Goal: Task Accomplishment & Management: Complete application form

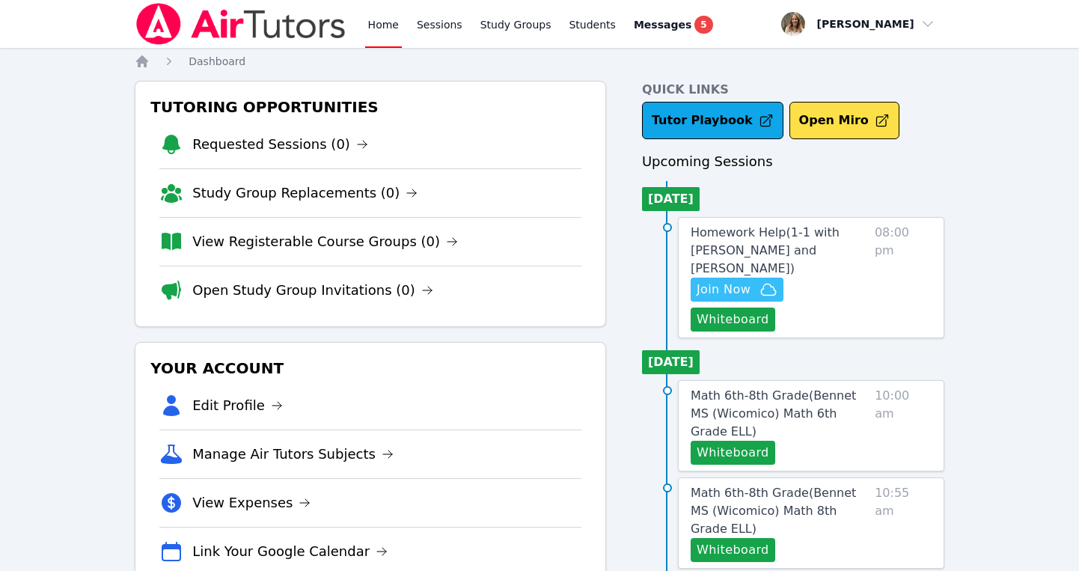
click at [718, 281] on span "Join Now" at bounding box center [724, 290] width 54 height 18
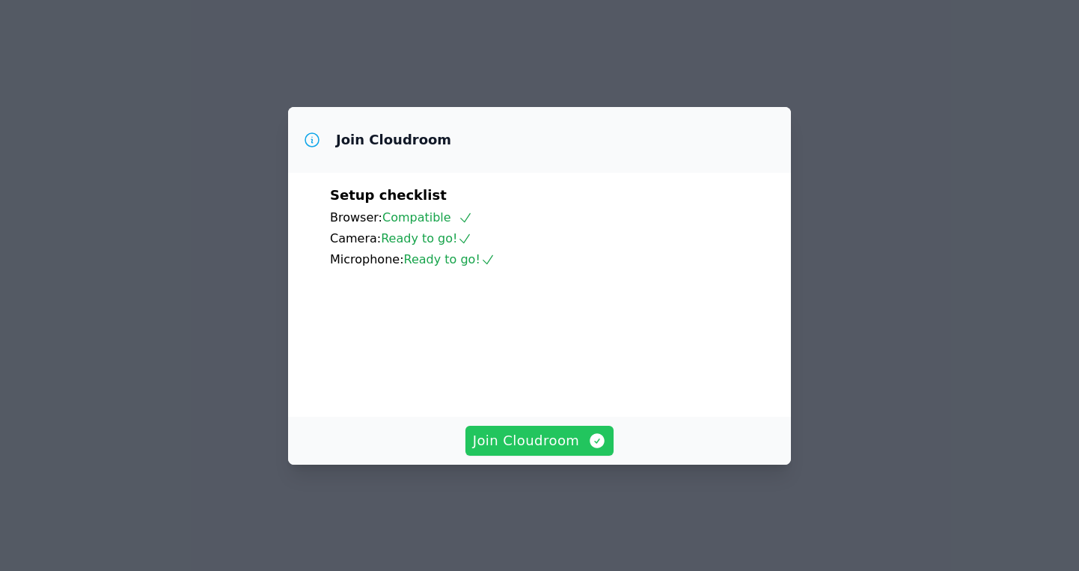
click at [554, 451] on span "Join Cloudroom" at bounding box center [540, 440] width 134 height 21
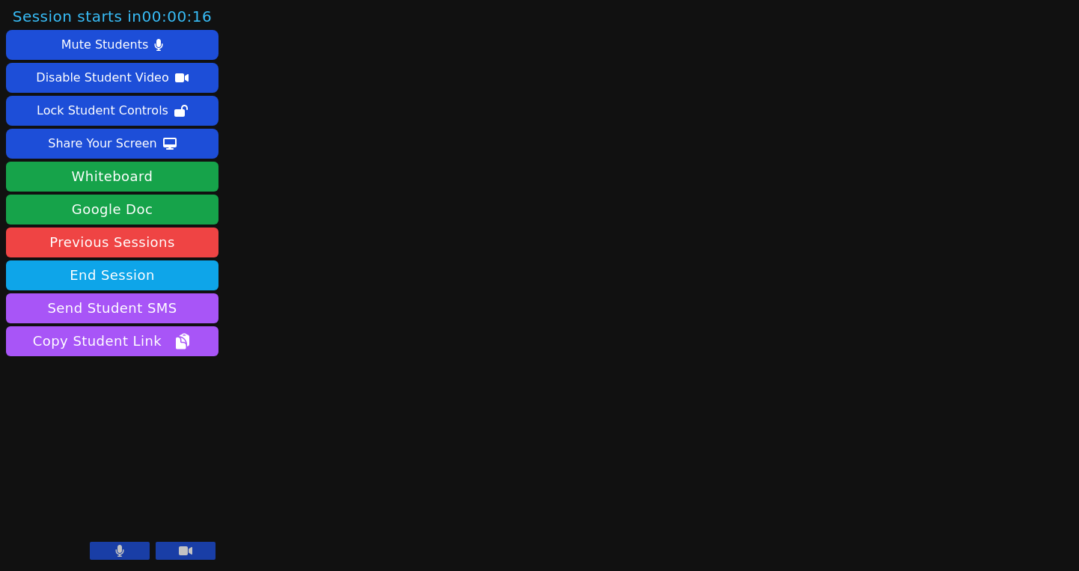
click at [131, 548] on button at bounding box center [120, 551] width 60 height 18
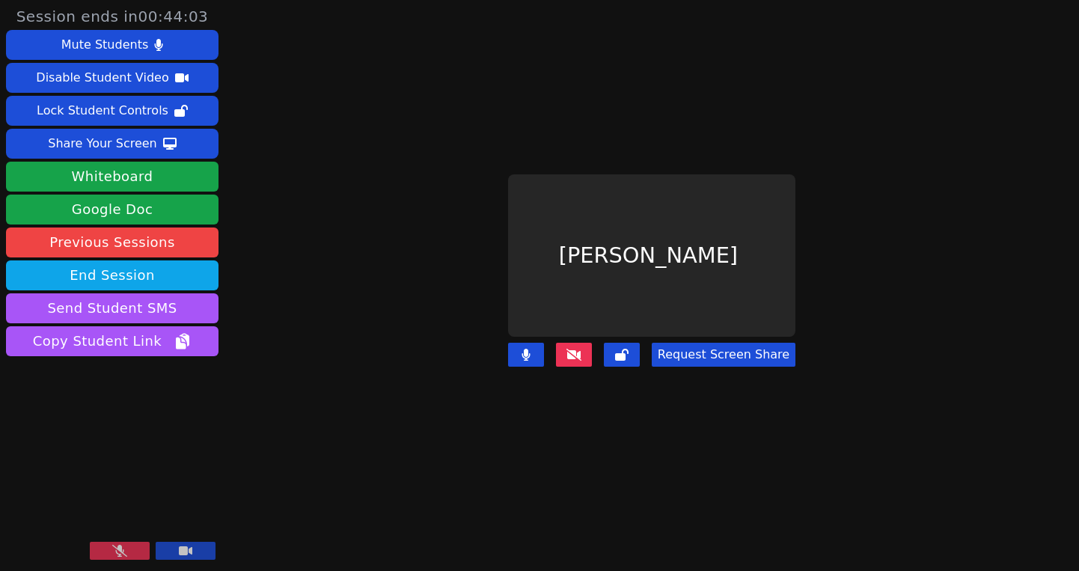
click at [126, 553] on icon at bounding box center [119, 551] width 15 height 12
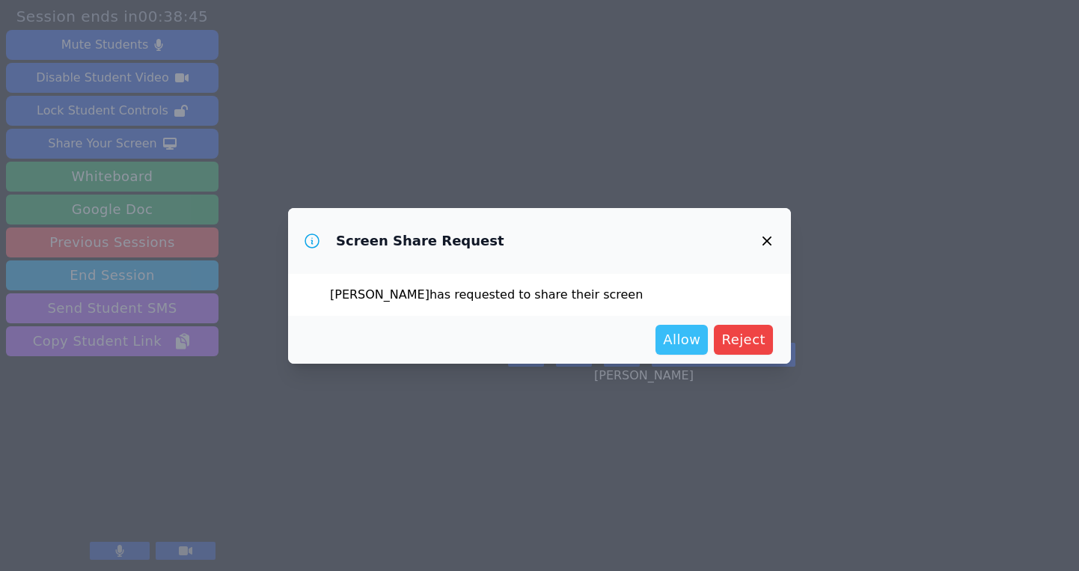
click at [690, 334] on span "Allow" at bounding box center [681, 339] width 37 height 21
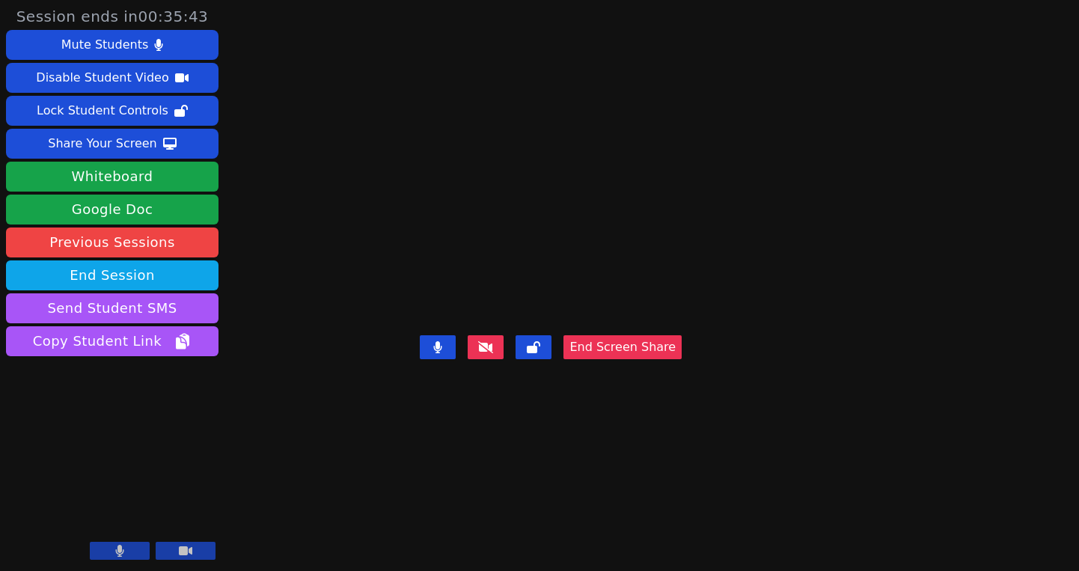
click at [438, 290] on video at bounding box center [550, 255] width 224 height 147
click at [627, 286] on video at bounding box center [550, 255] width 224 height 147
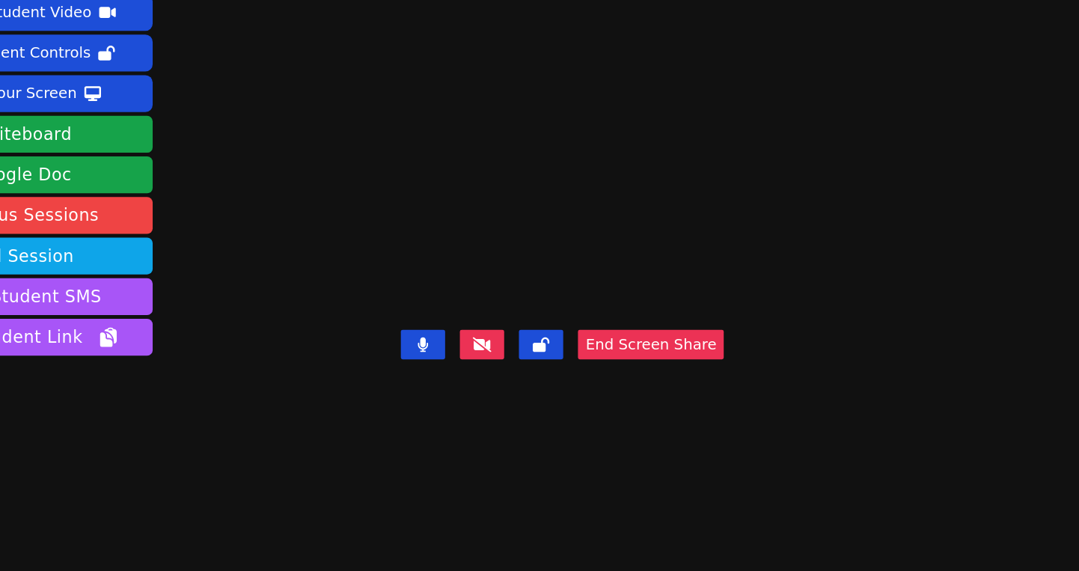
click at [637, 329] on video at bounding box center [550, 255] width 224 height 147
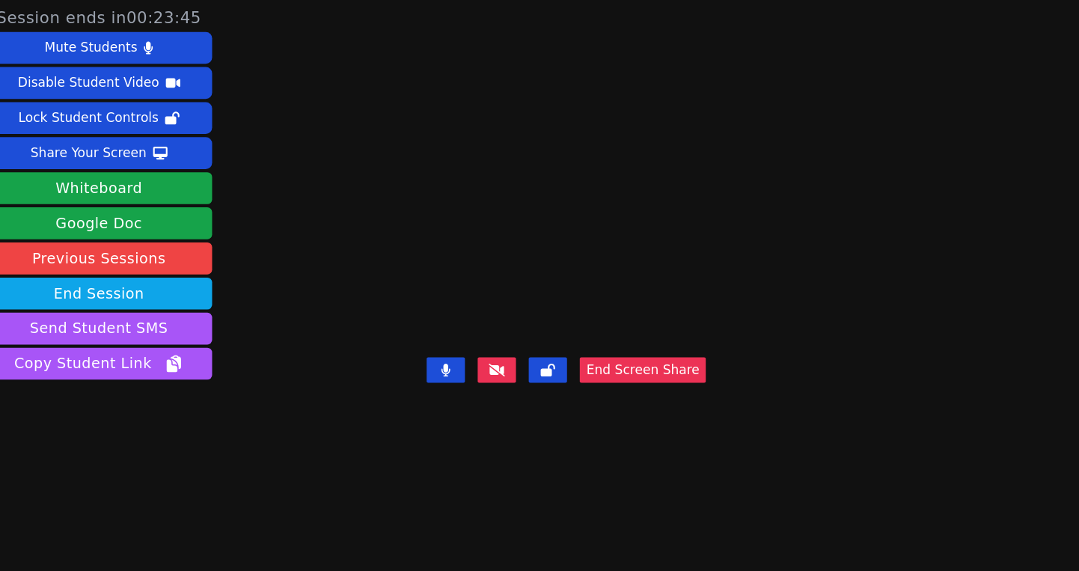
click at [534, 329] on video at bounding box center [550, 255] width 224 height 147
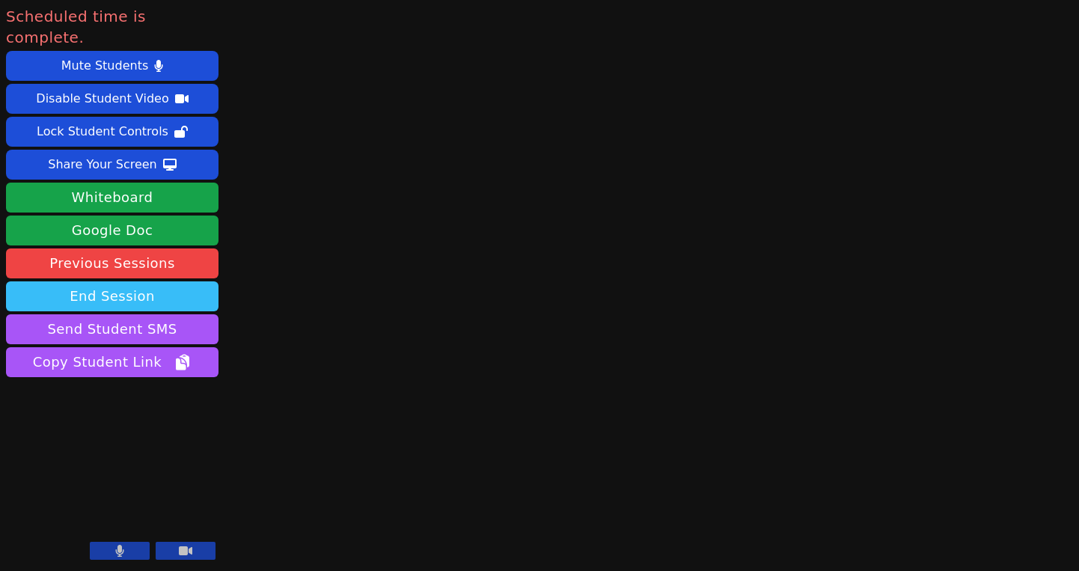
click at [126, 281] on button "End Session" at bounding box center [112, 296] width 212 height 30
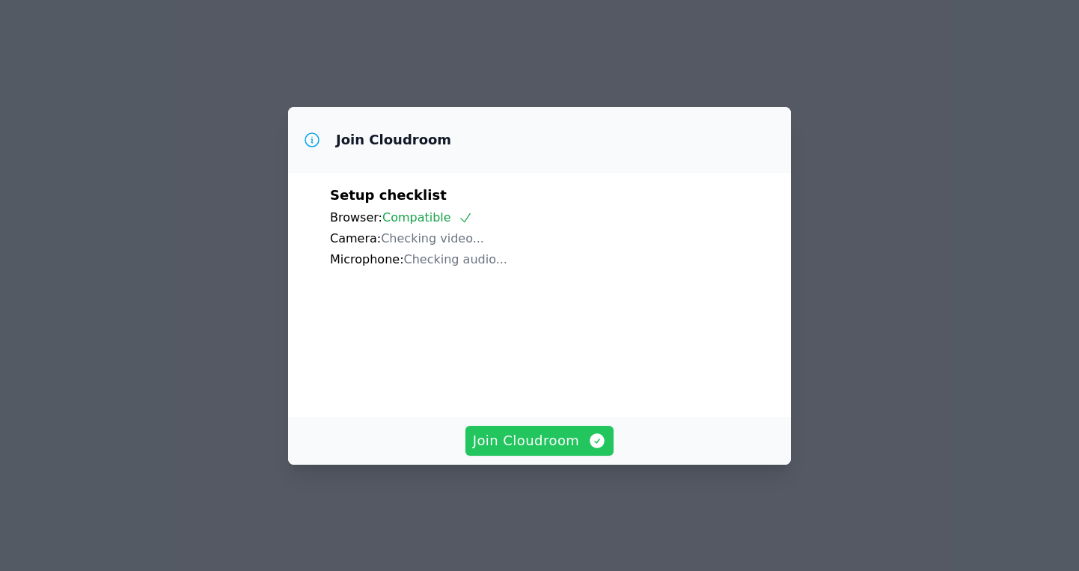
click at [527, 451] on span "Join Cloudroom" at bounding box center [540, 440] width 134 height 21
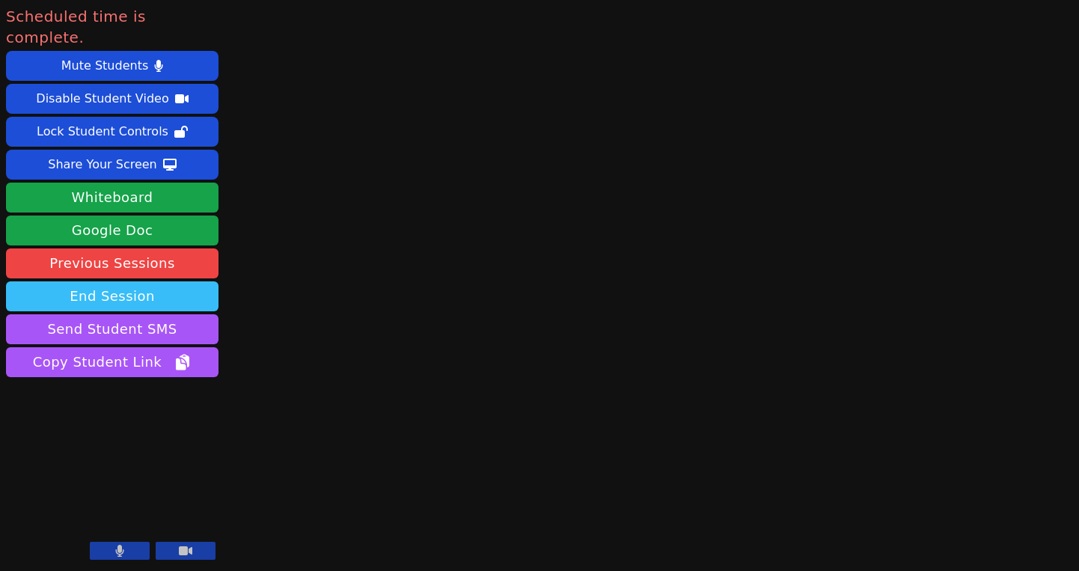
click at [146, 281] on button "End Session" at bounding box center [112, 296] width 212 height 30
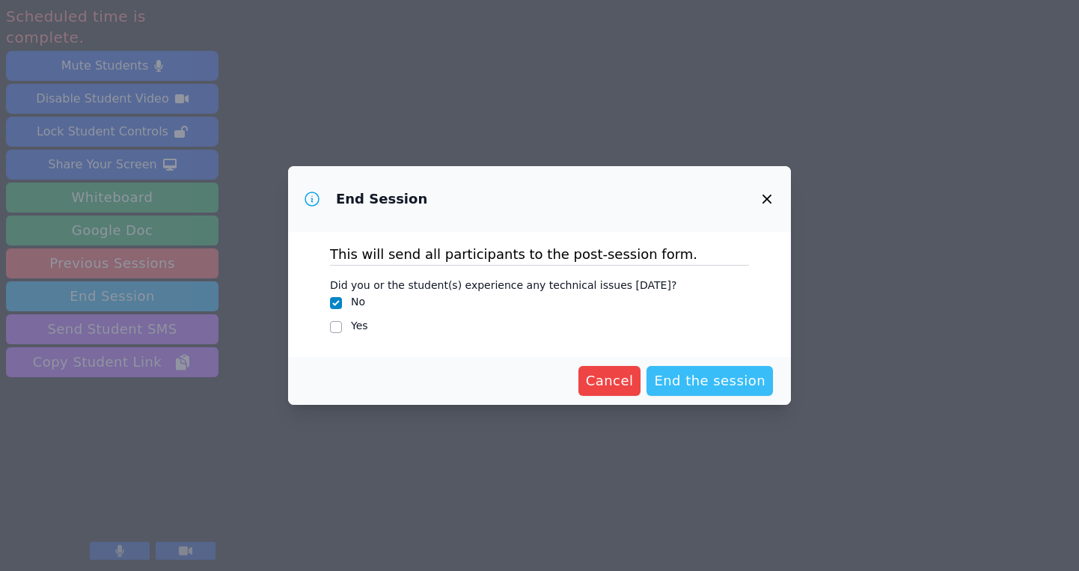
click at [715, 380] on span "End the session" at bounding box center [709, 380] width 111 height 21
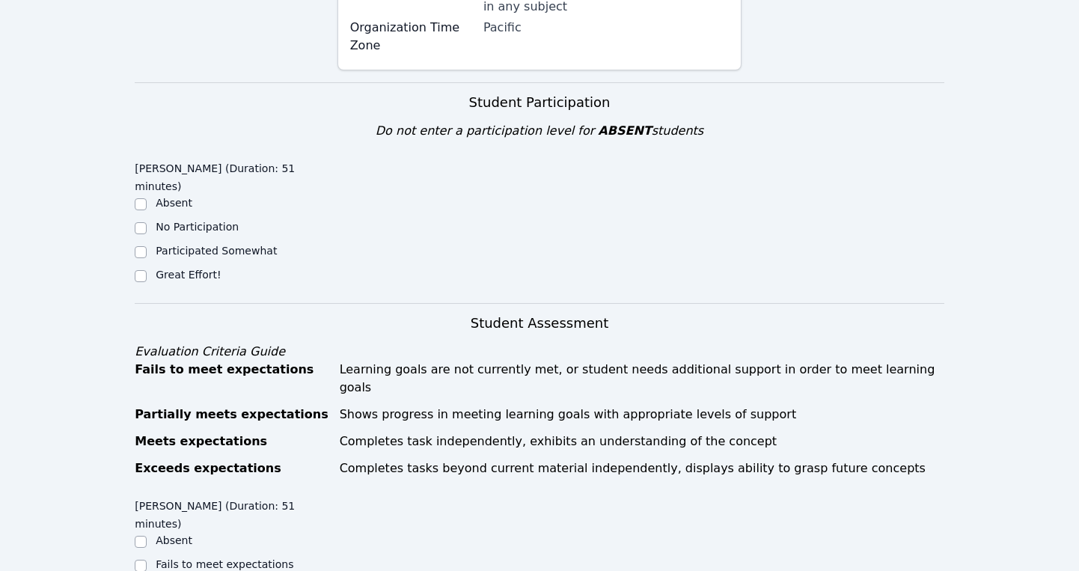
scroll to position [426, 0]
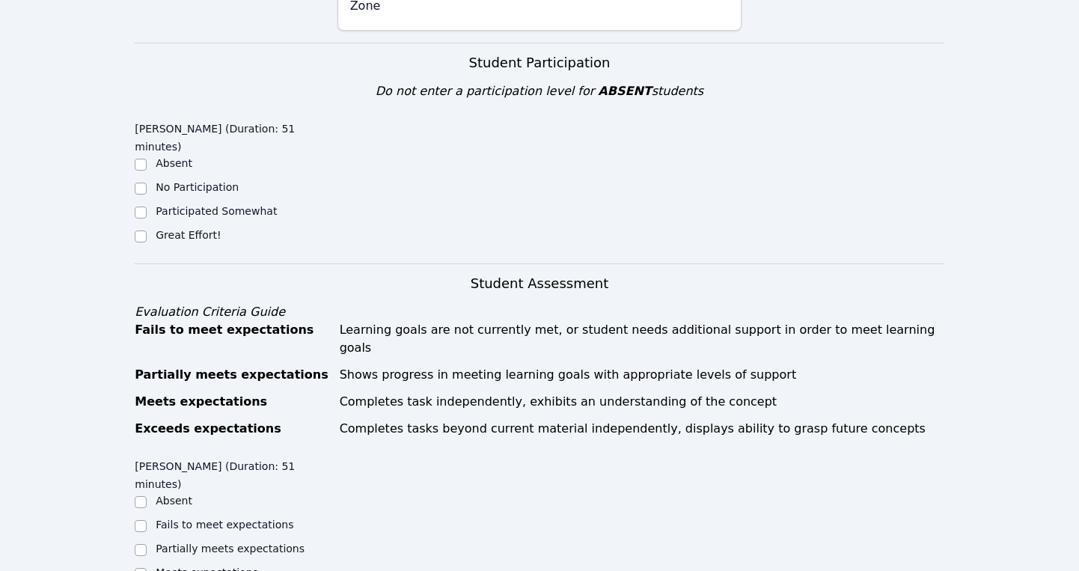
click at [159, 229] on label "Great Effort!" at bounding box center [188, 235] width 65 height 12
click at [147, 230] on input "Great Effort!" at bounding box center [141, 236] width 12 height 12
checkbox input "true"
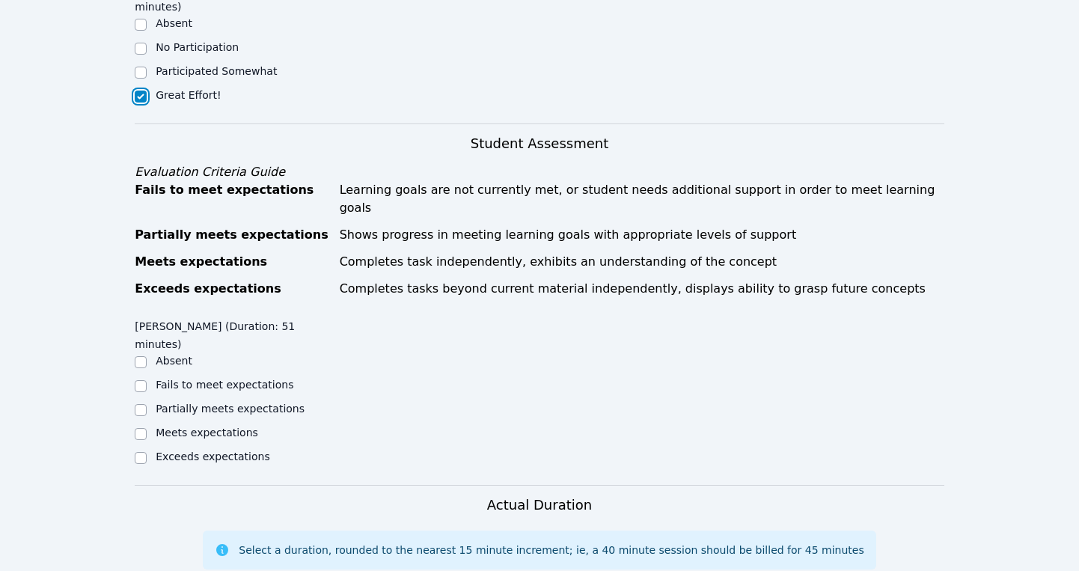
scroll to position [574, 0]
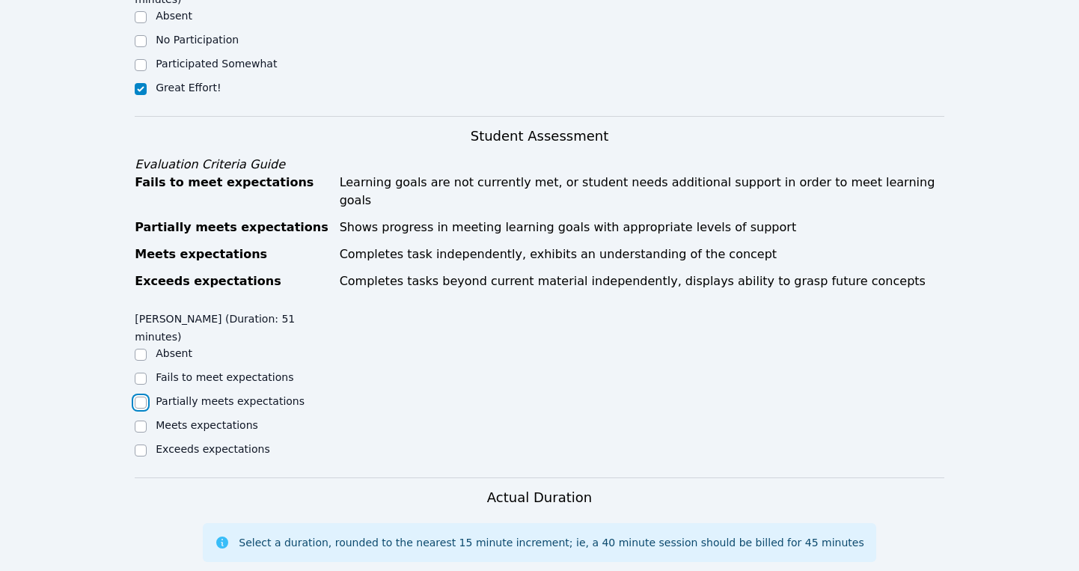
click at [142, 397] on input "Partially meets expectations" at bounding box center [141, 403] width 12 height 12
checkbox input "true"
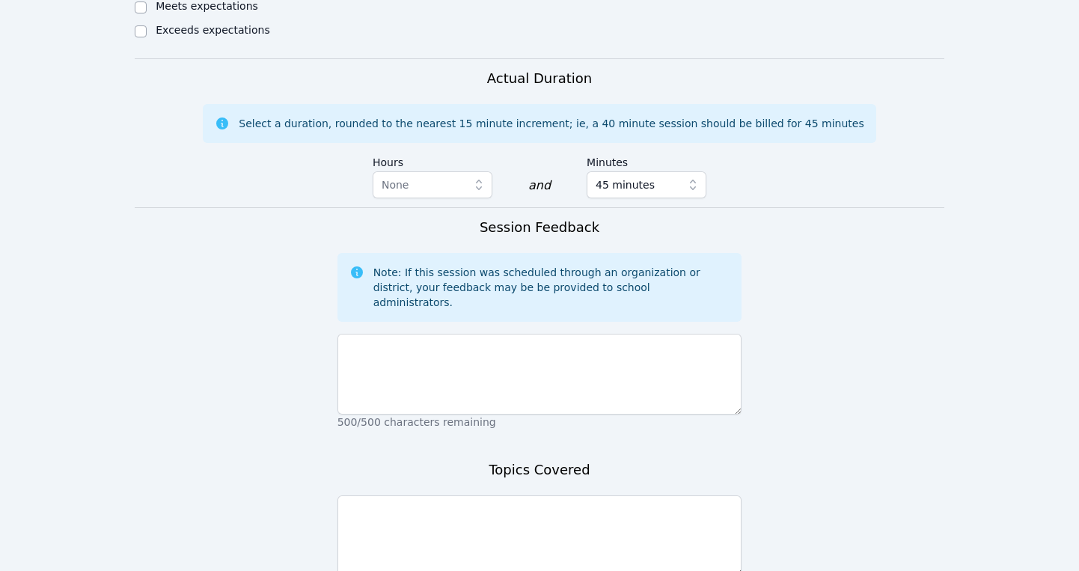
scroll to position [1032, 0]
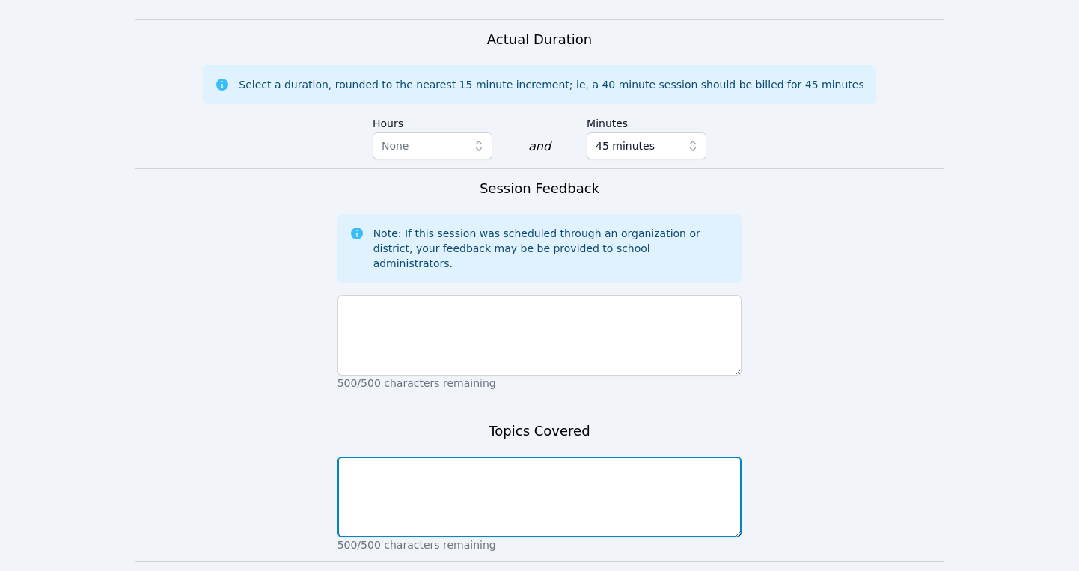
click at [437, 456] on textarea at bounding box center [539, 496] width 405 height 81
type textarea "P"
click at [347, 456] on textarea "Homework:" at bounding box center [539, 496] width 405 height 81
click at [477, 456] on textarea "French Homework:" at bounding box center [539, 496] width 405 height 81
click at [531, 456] on textarea "French Homework: date, months" at bounding box center [539, 496] width 405 height 81
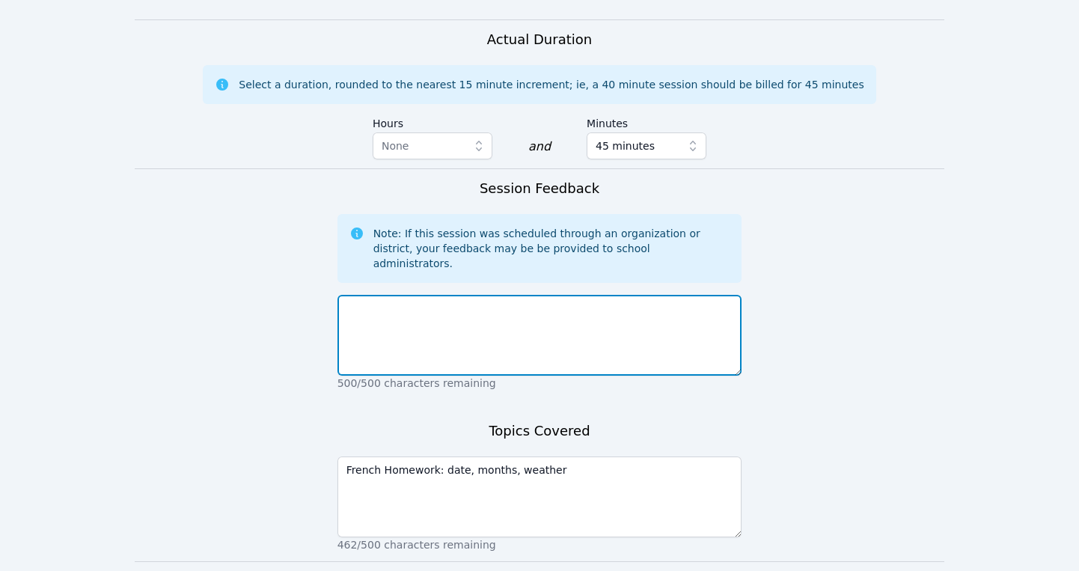
click at [422, 295] on textarea at bounding box center [539, 335] width 405 height 81
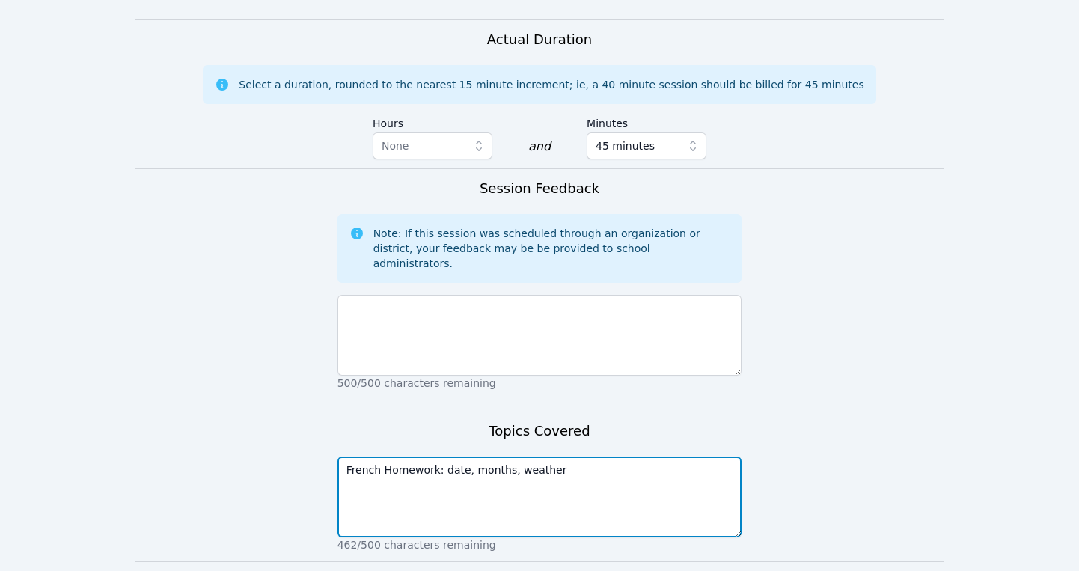
click at [560, 456] on textarea "French Homework: date, months, weather" at bounding box center [539, 496] width 405 height 81
type textarea "French Homework: date, months, weather, and subjects in school"
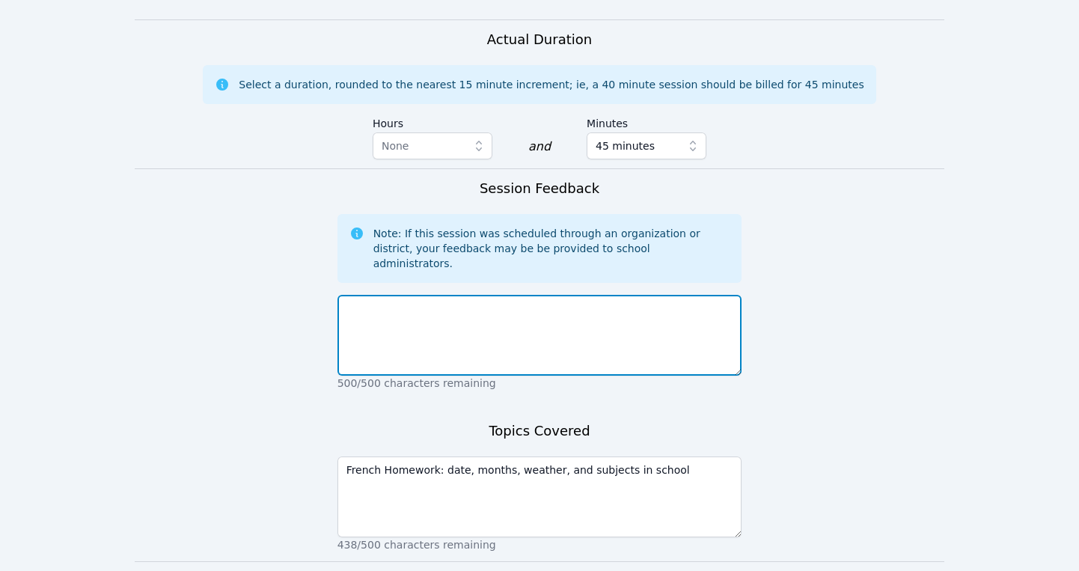
click at [431, 295] on textarea at bounding box center [539, 335] width 405 height 81
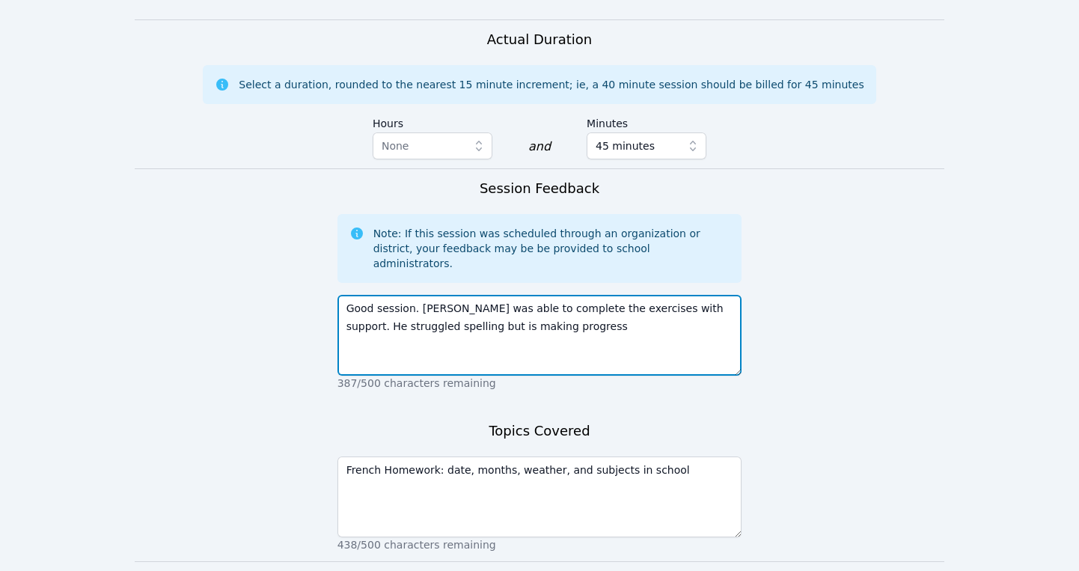
type textarea "Good session. Keoni was able to complete the exercises with support. He struggl…"
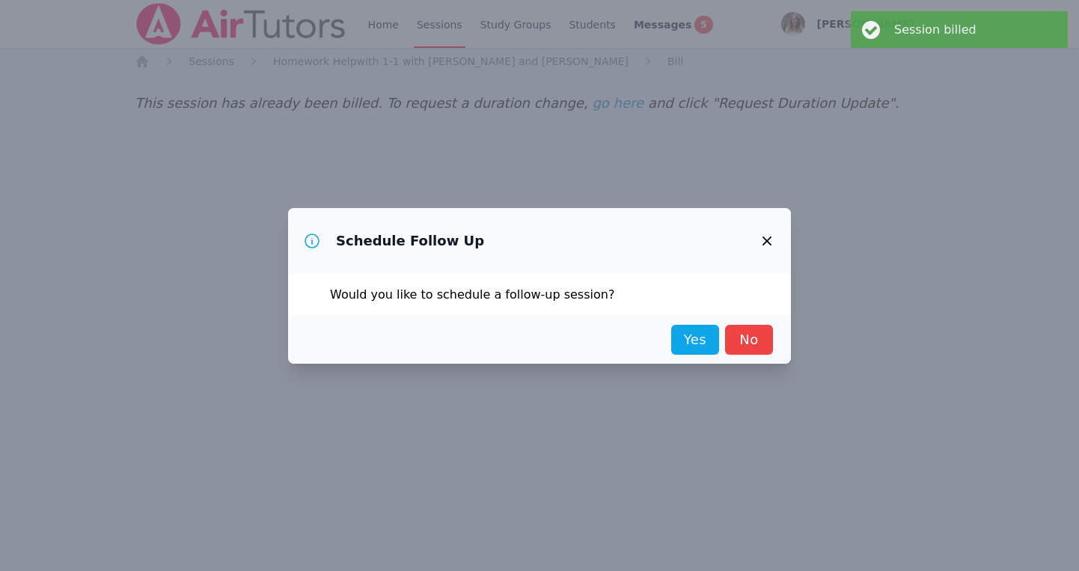
scroll to position [0, 0]
click at [695, 338] on link "Yes" at bounding box center [695, 340] width 48 height 30
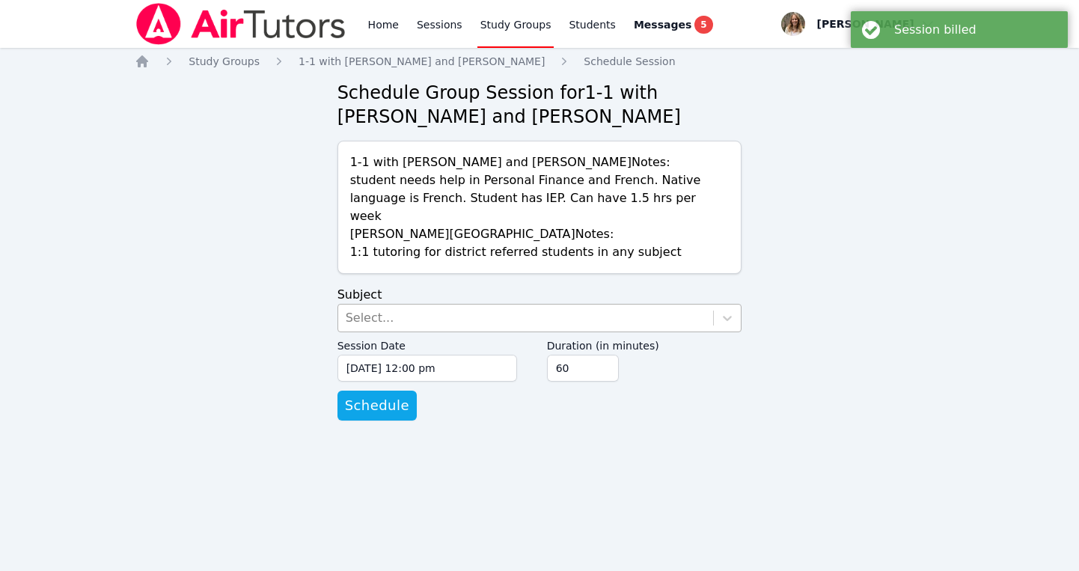
click at [512, 305] on div "Select..." at bounding box center [526, 318] width 376 height 27
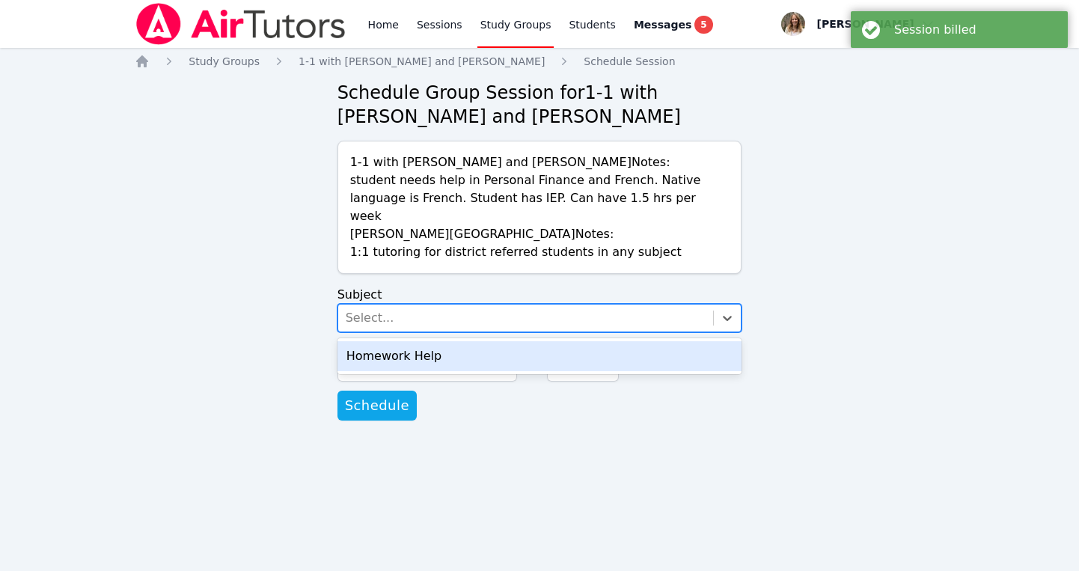
click at [511, 341] on div "Homework Help" at bounding box center [539, 356] width 405 height 30
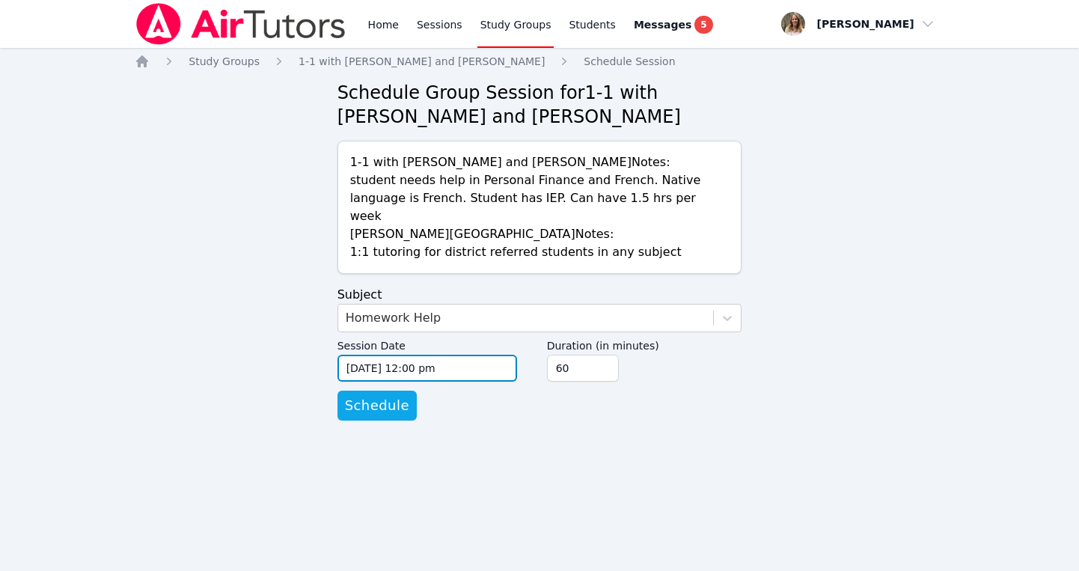
click at [471, 355] on input "09/15/2025 12:00 pm" at bounding box center [427, 368] width 180 height 27
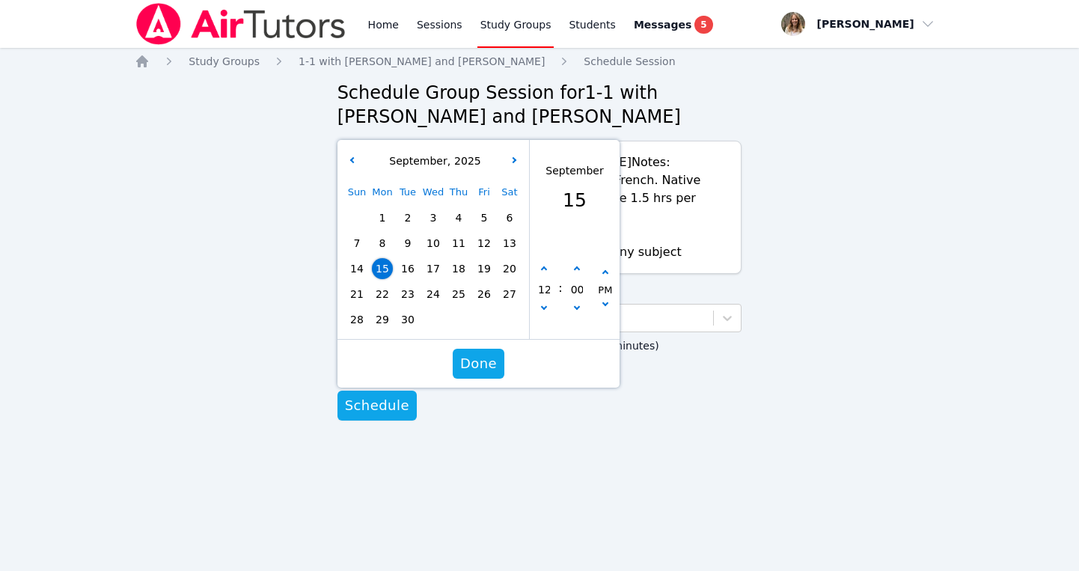
click at [436, 258] on span "17" at bounding box center [433, 268] width 21 height 21
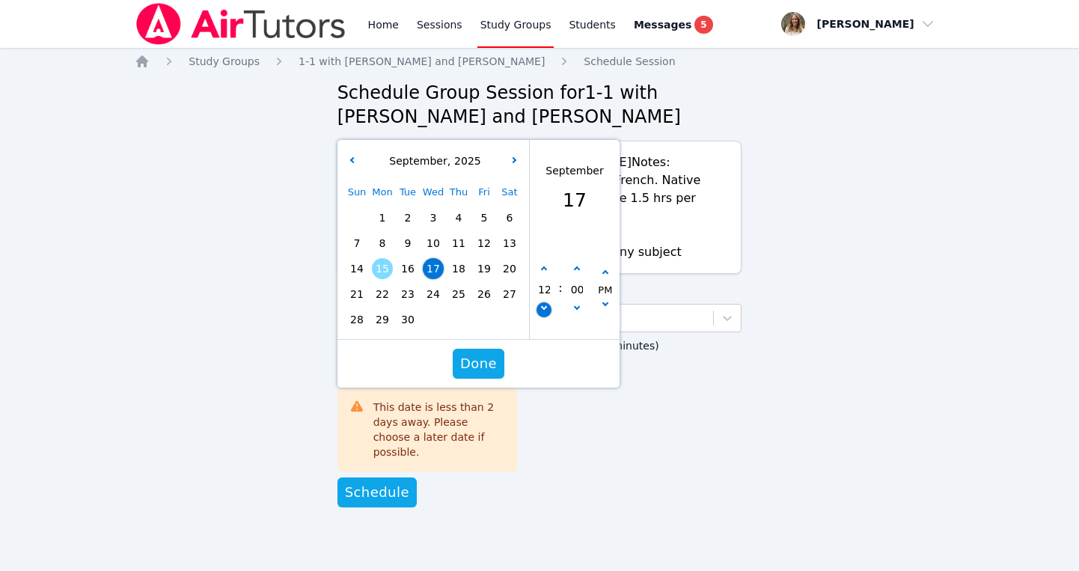
click at [546, 302] on button "button" at bounding box center [543, 309] width 15 height 15
type input "09/17/2025 11:00 am"
type input "11"
click at [546, 302] on button "button" at bounding box center [543, 309] width 15 height 15
type input "09/17/2025 10:00 am"
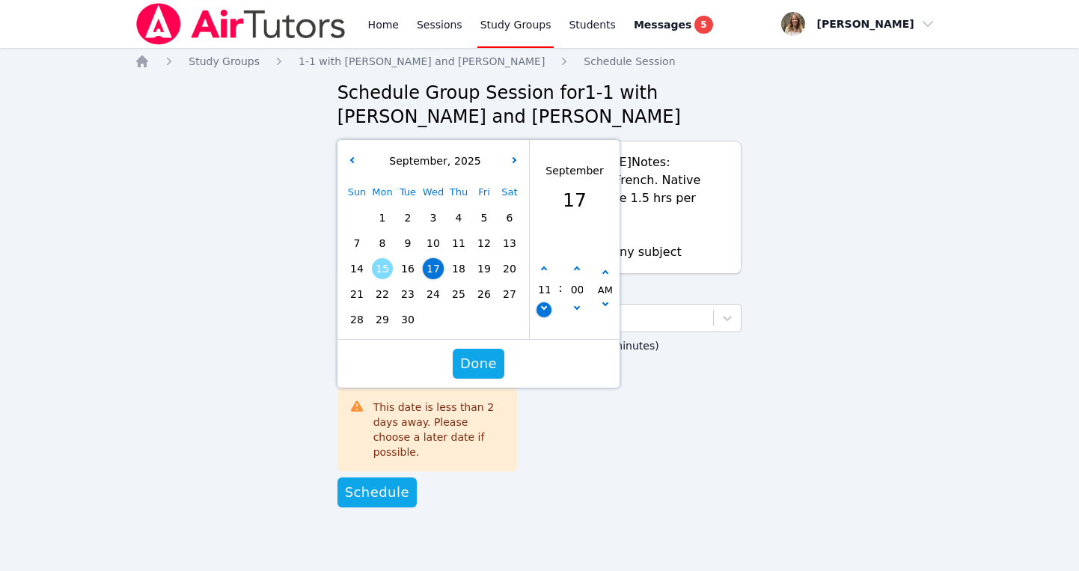
type input "10"
click at [546, 302] on button "button" at bounding box center [543, 309] width 15 height 15
type input "09/17/2025 09:00 am"
type input "09"
click at [546, 302] on button "button" at bounding box center [543, 309] width 15 height 15
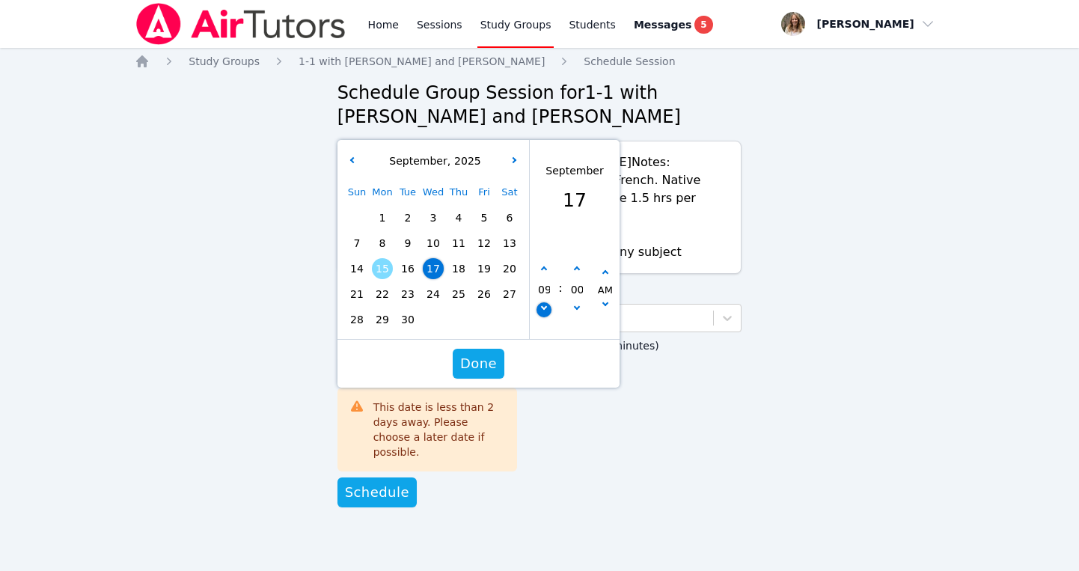
type input "09/17/2025 08:00 am"
type input "08"
click at [606, 299] on button "button" at bounding box center [605, 306] width 15 height 15
type input "09/17/2025 08:00 pm"
click at [486, 353] on span "Done" at bounding box center [478, 363] width 37 height 21
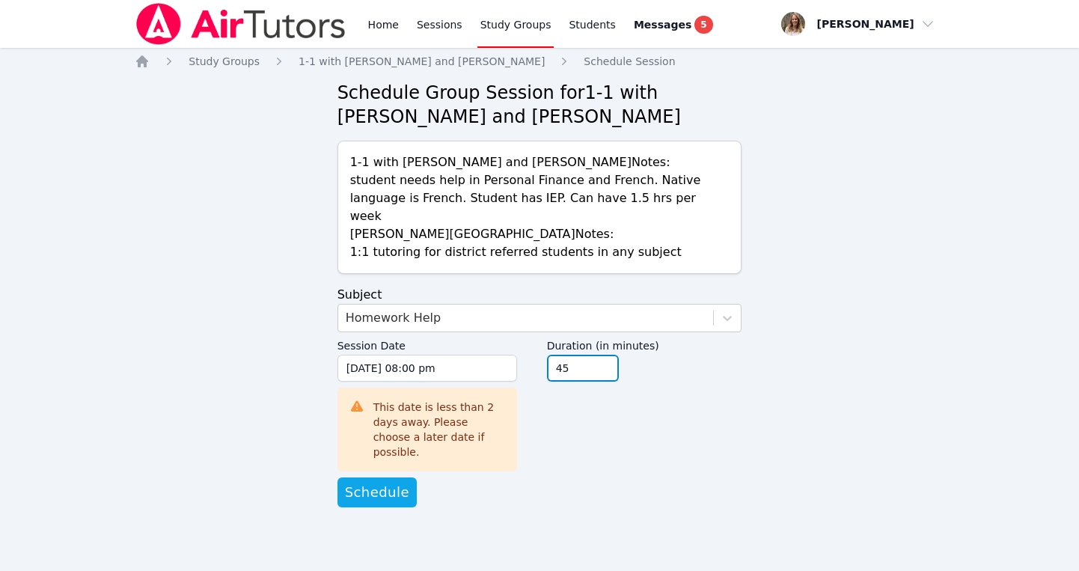
type input "45"
click at [604, 356] on input "45" at bounding box center [583, 368] width 72 height 27
click at [384, 482] on span "Schedule" at bounding box center [377, 492] width 64 height 21
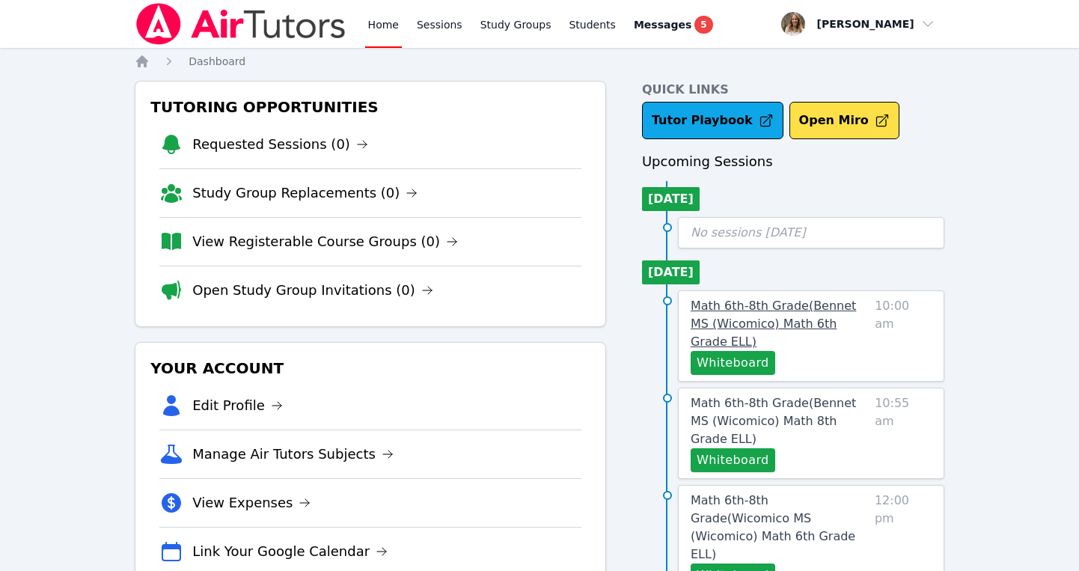
click at [788, 319] on span "Math 6th-8th Grade ( Bennet MS (Wicomico) Math 6th Grade ELL )" at bounding box center [773, 324] width 165 height 50
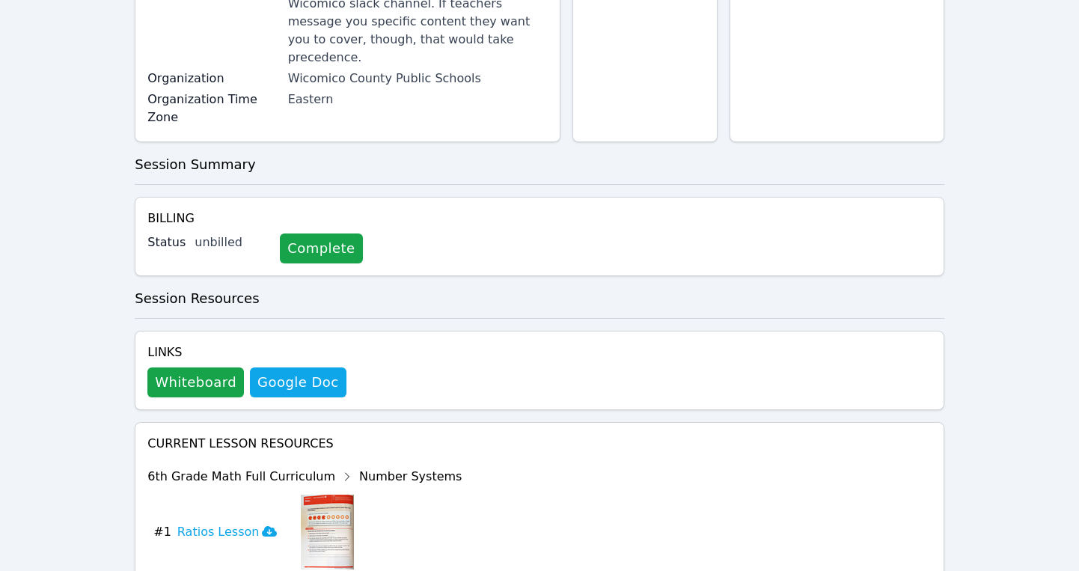
scroll to position [341, 0]
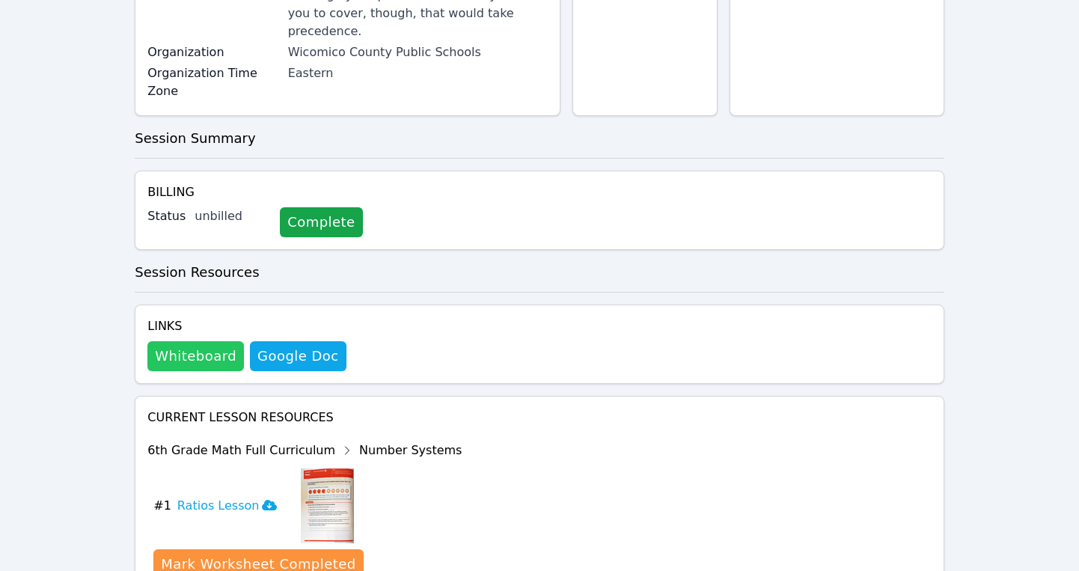
click at [190, 341] on button "Whiteboard" at bounding box center [195, 356] width 97 height 30
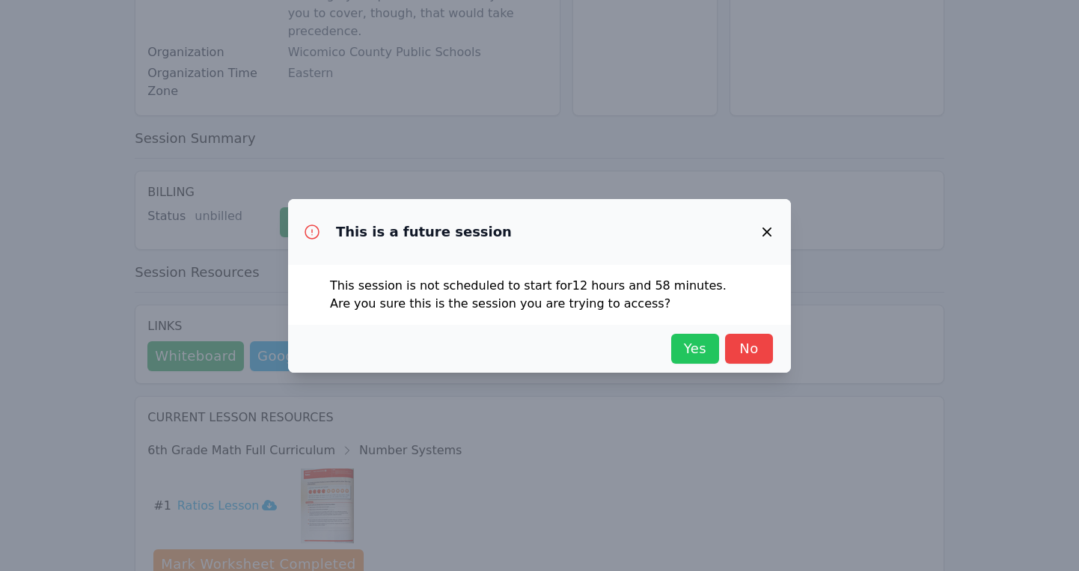
click at [685, 346] on span "Yes" at bounding box center [695, 348] width 33 height 21
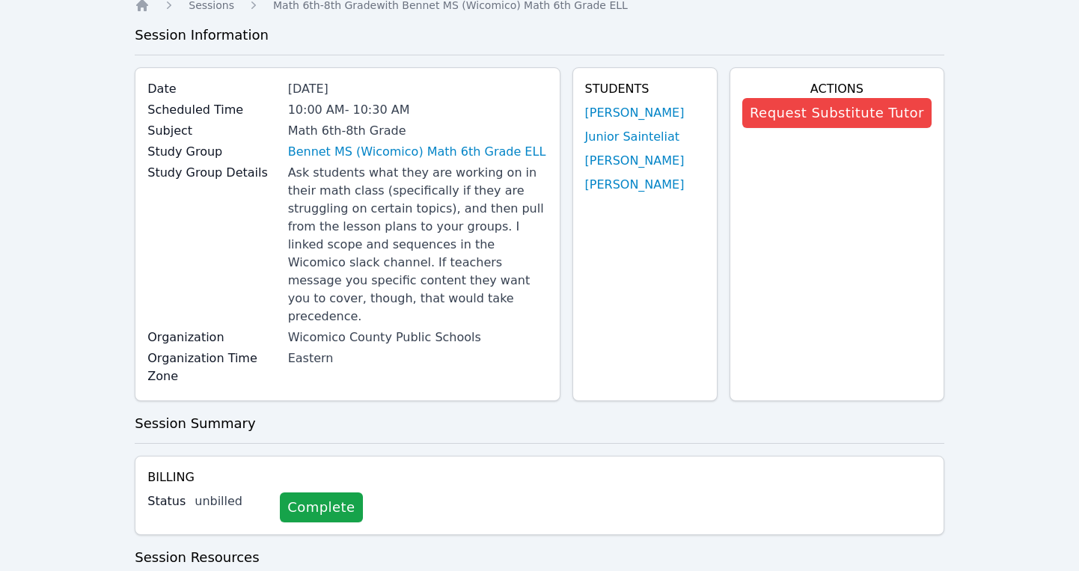
scroll to position [0, 0]
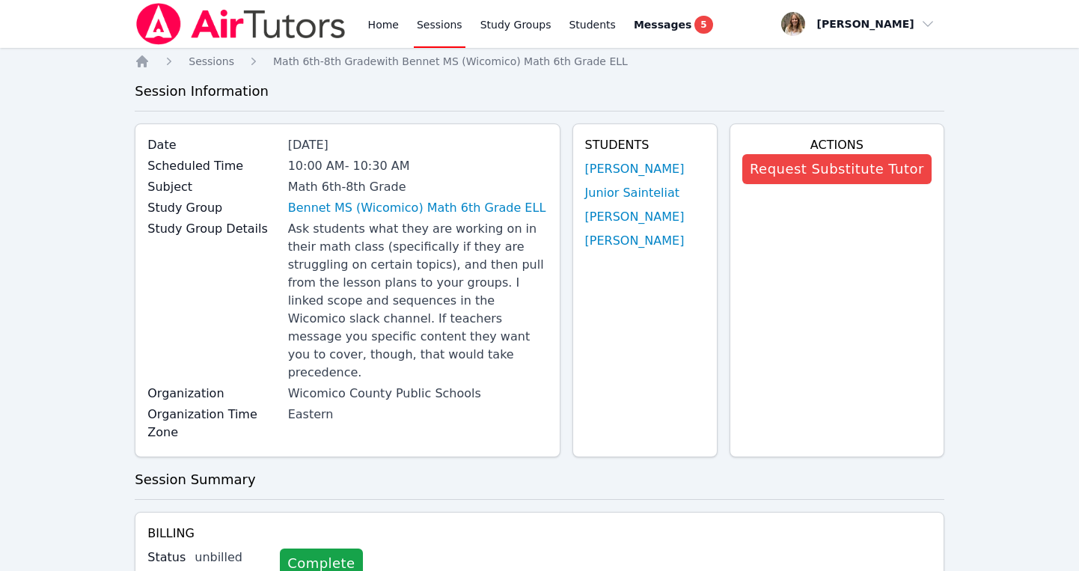
click at [425, 34] on link "Sessions" at bounding box center [440, 24] width 52 height 48
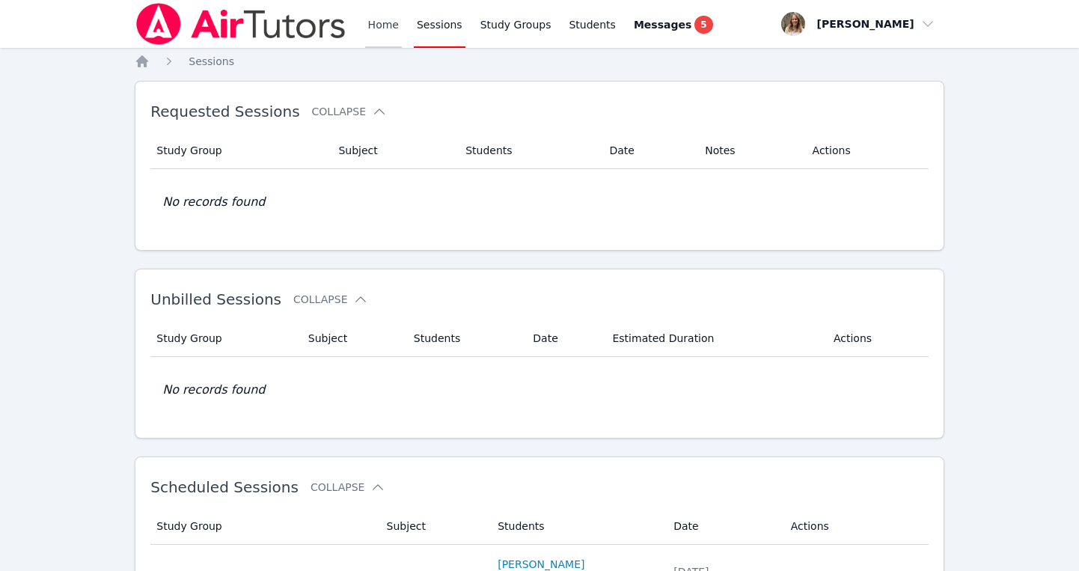
click at [385, 31] on link "Home" at bounding box center [383, 24] width 37 height 48
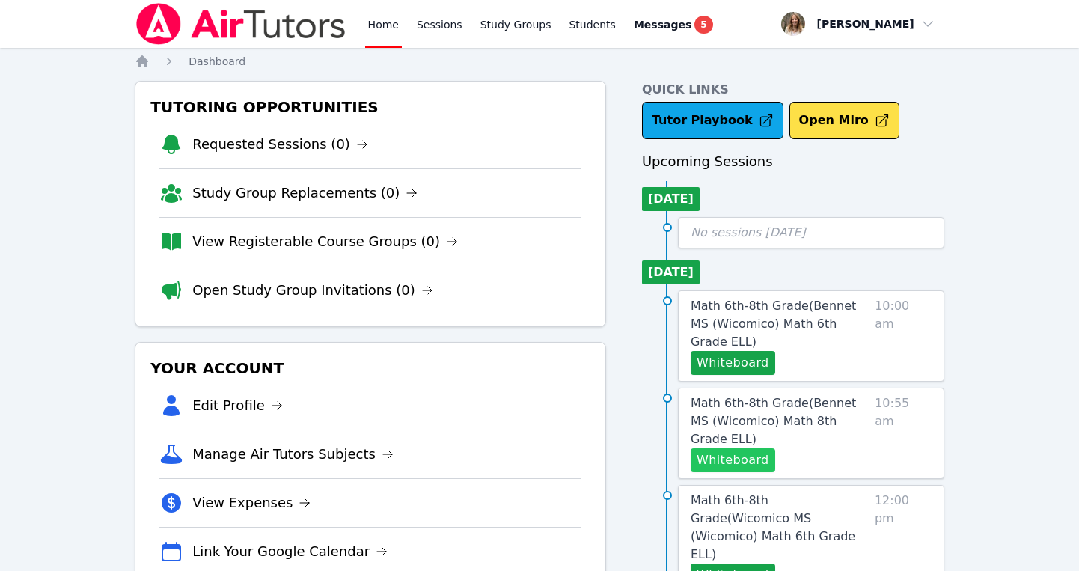
click at [720, 448] on button "Whiteboard" at bounding box center [733, 460] width 85 height 24
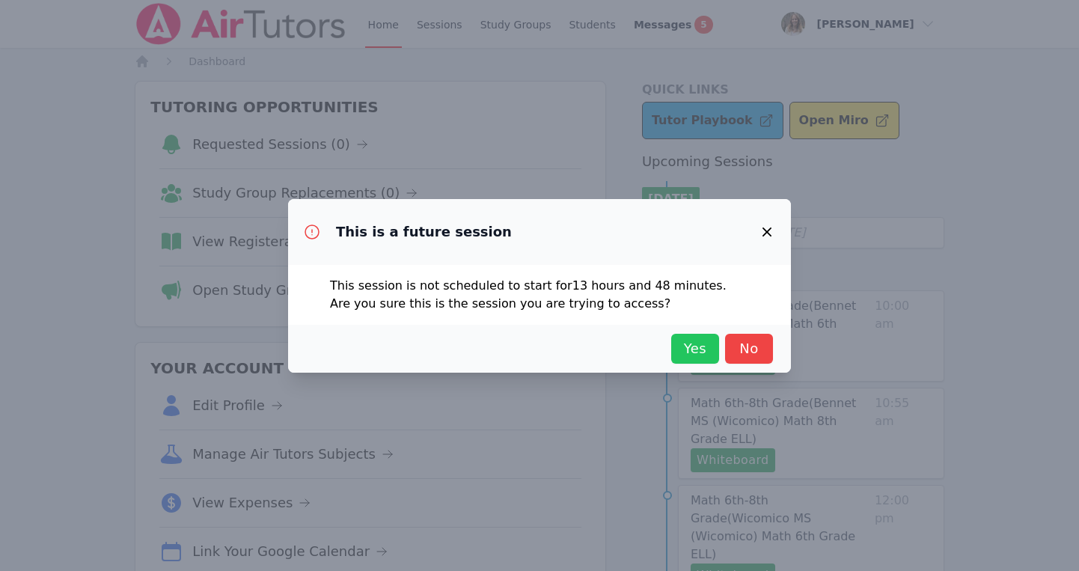
click at [676, 350] on button "Yes" at bounding box center [695, 349] width 48 height 30
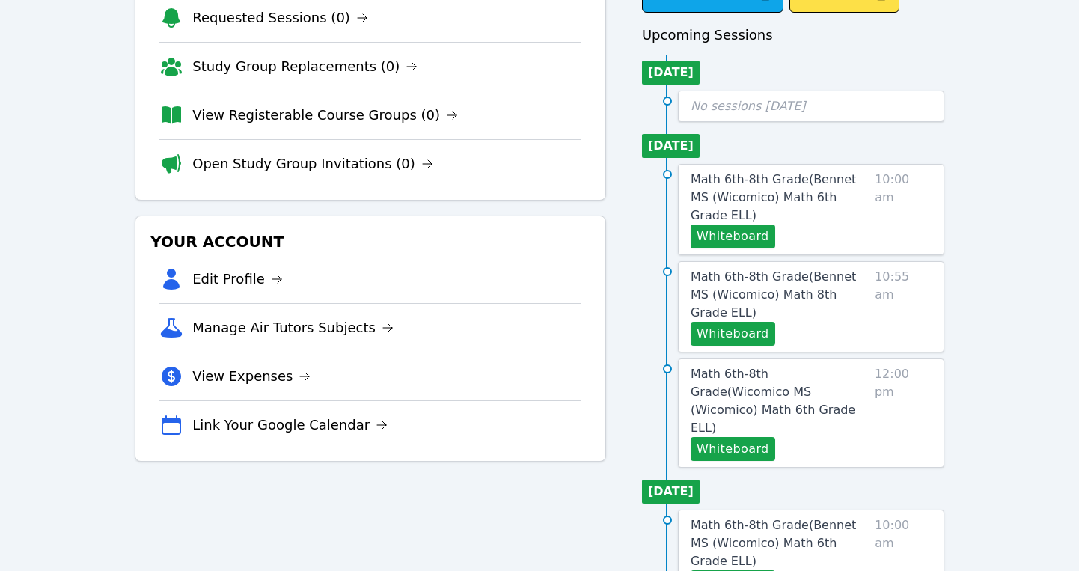
scroll to position [132, 0]
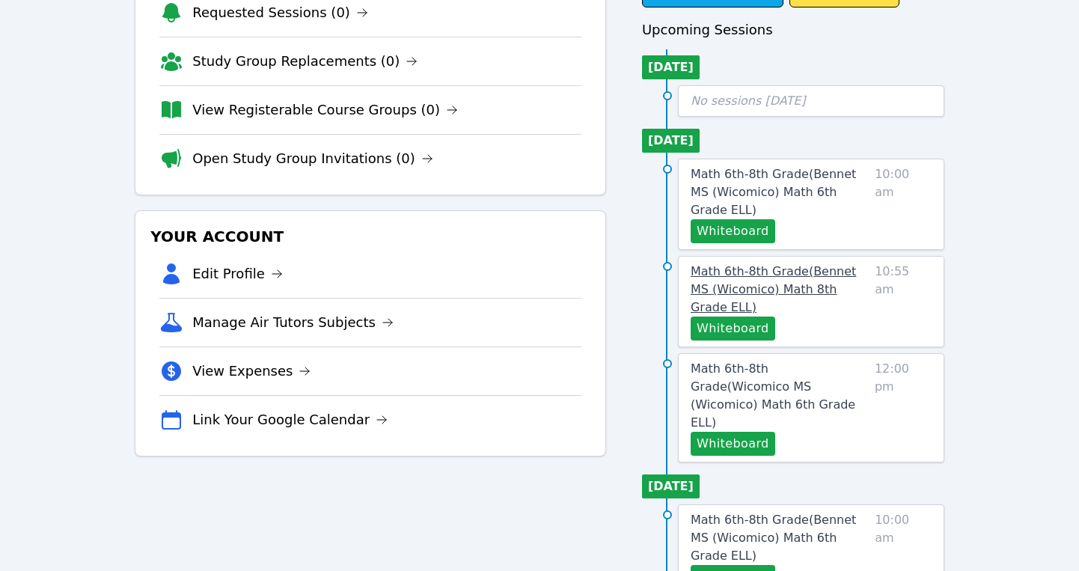
click at [810, 272] on span "Math 6th-8th Grade ( Bennet MS (Wicomico) Math 8th Grade ELL )" at bounding box center [773, 289] width 165 height 50
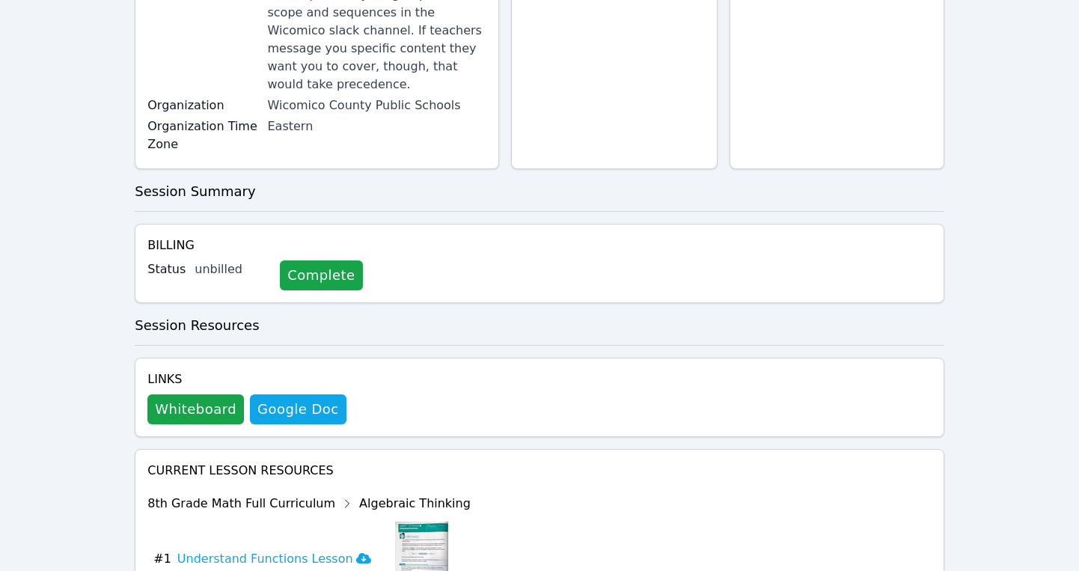
scroll to position [464, 0]
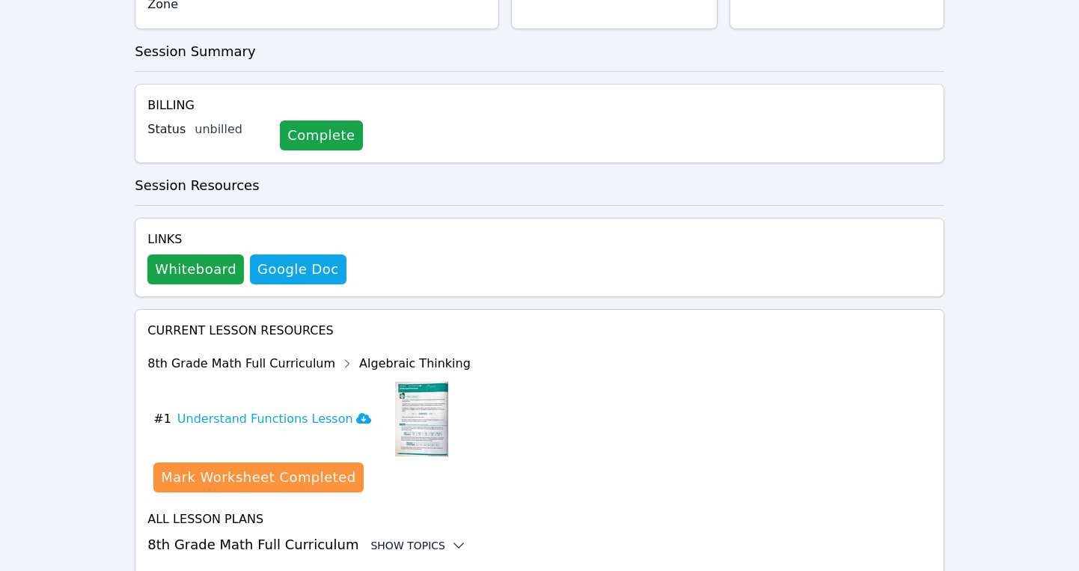
click at [390, 538] on div "Show Topics" at bounding box center [418, 545] width 96 height 15
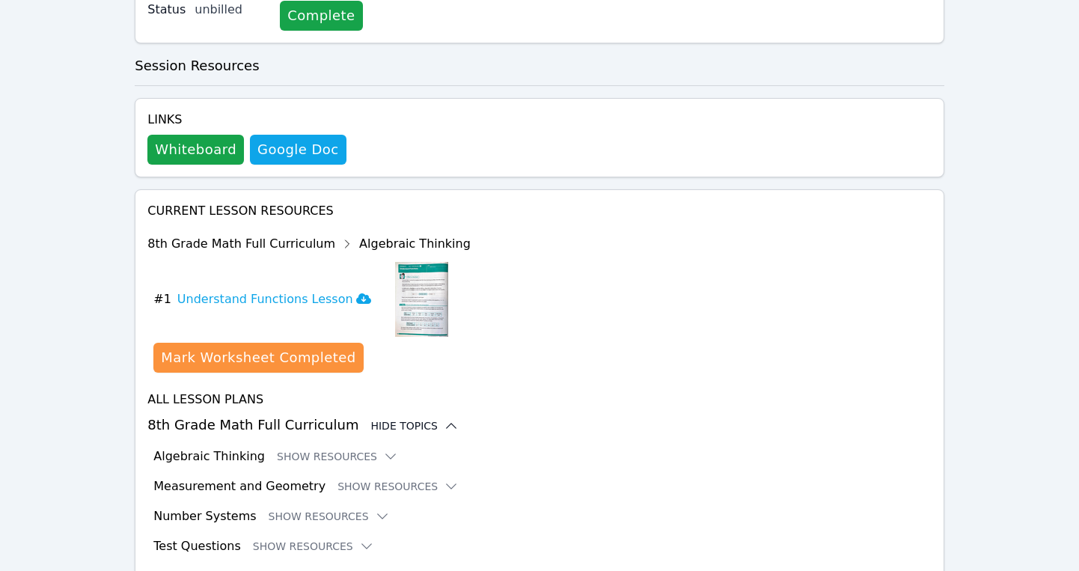
scroll to position [587, 0]
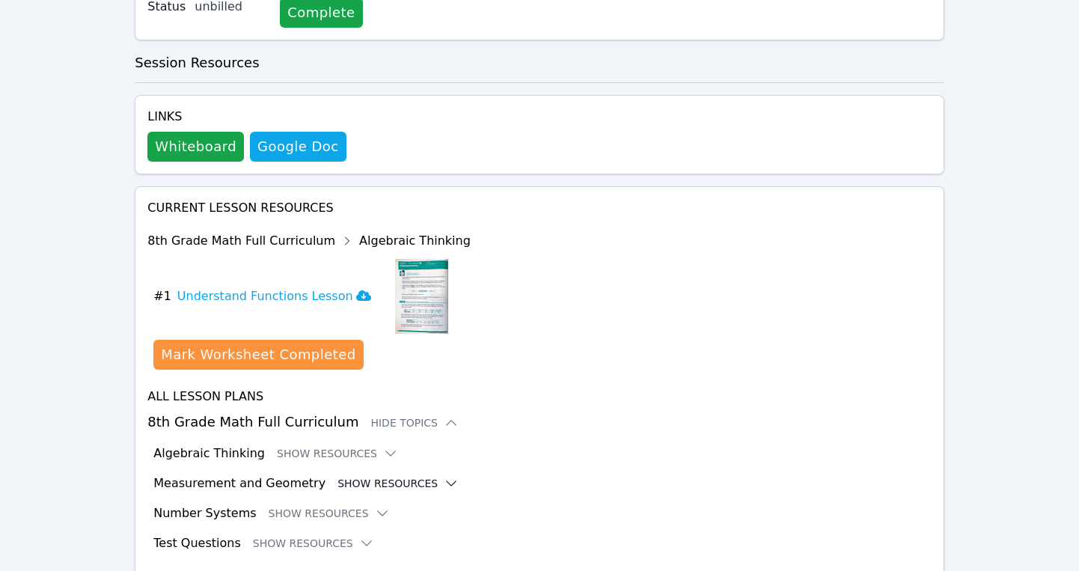
click at [403, 476] on button "Show Resources" at bounding box center [397, 483] width 121 height 15
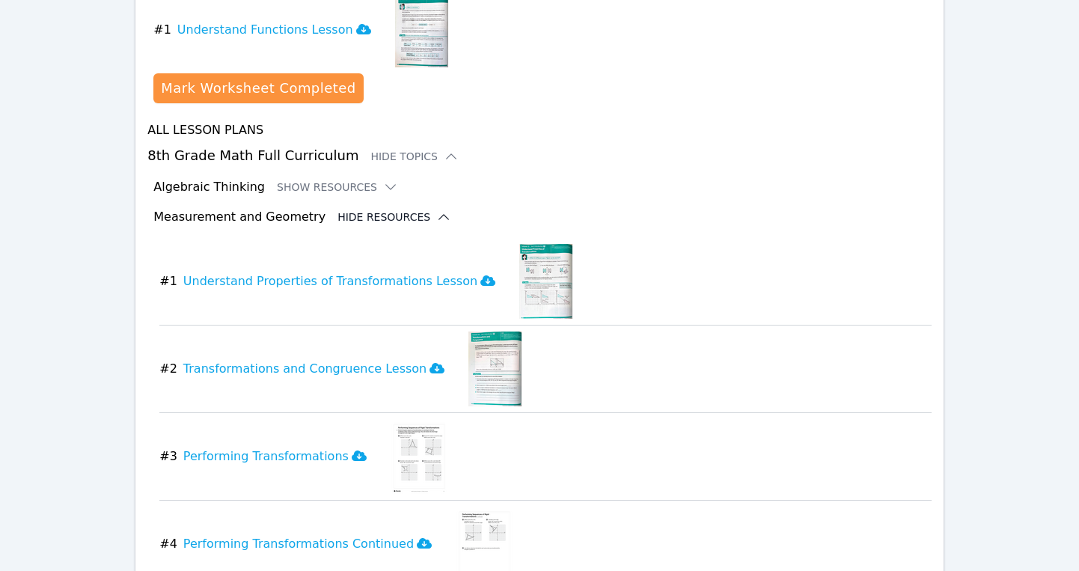
scroll to position [858, 0]
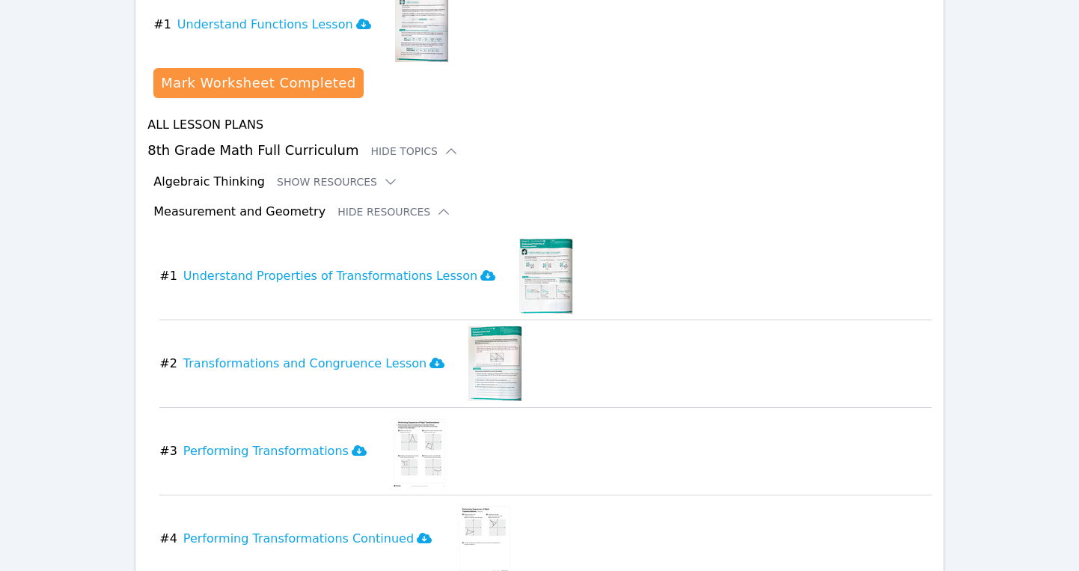
click at [468, 326] on img at bounding box center [494, 363] width 53 height 75
click at [429, 358] on icon at bounding box center [436, 363] width 15 height 10
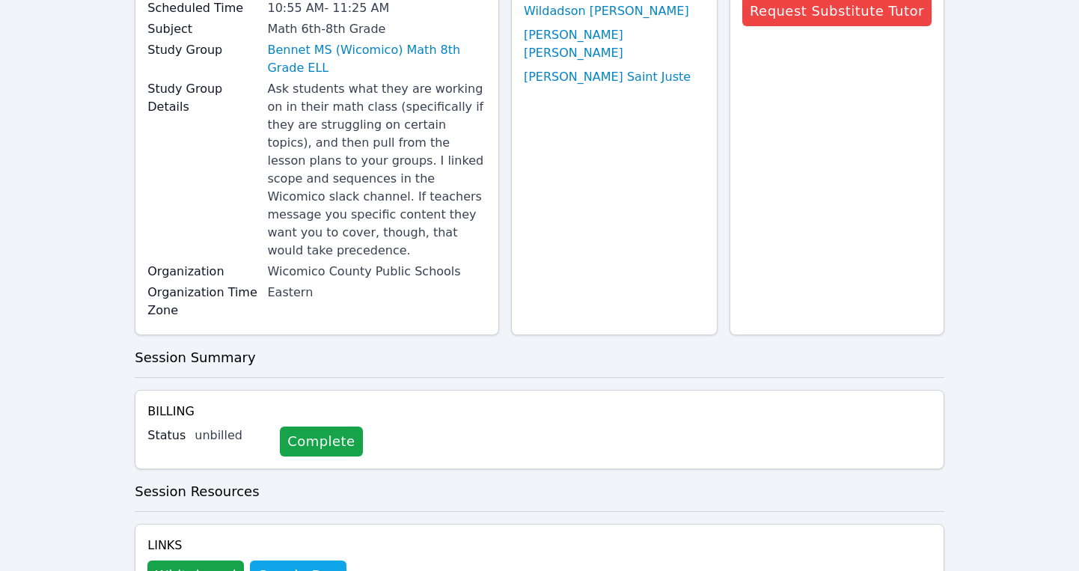
scroll to position [0, 0]
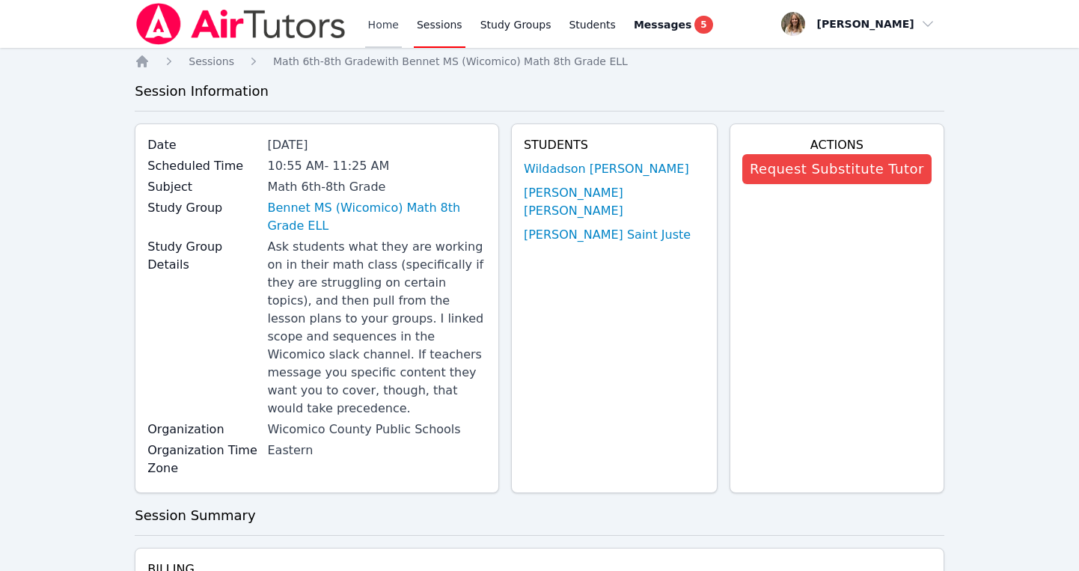
click at [382, 25] on link "Home" at bounding box center [383, 24] width 37 height 48
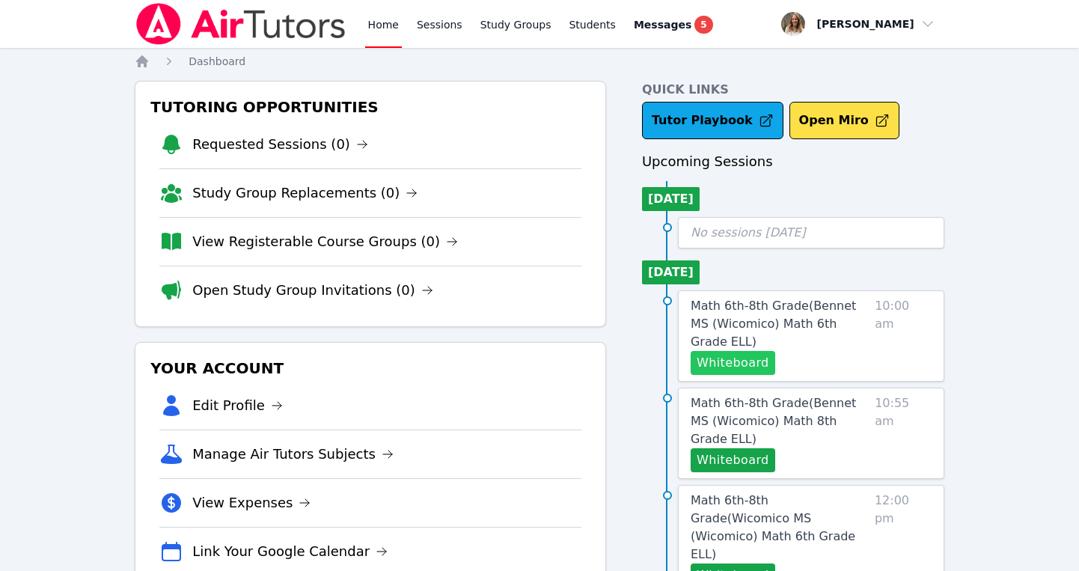
click at [723, 351] on button "Whiteboard" at bounding box center [733, 363] width 85 height 24
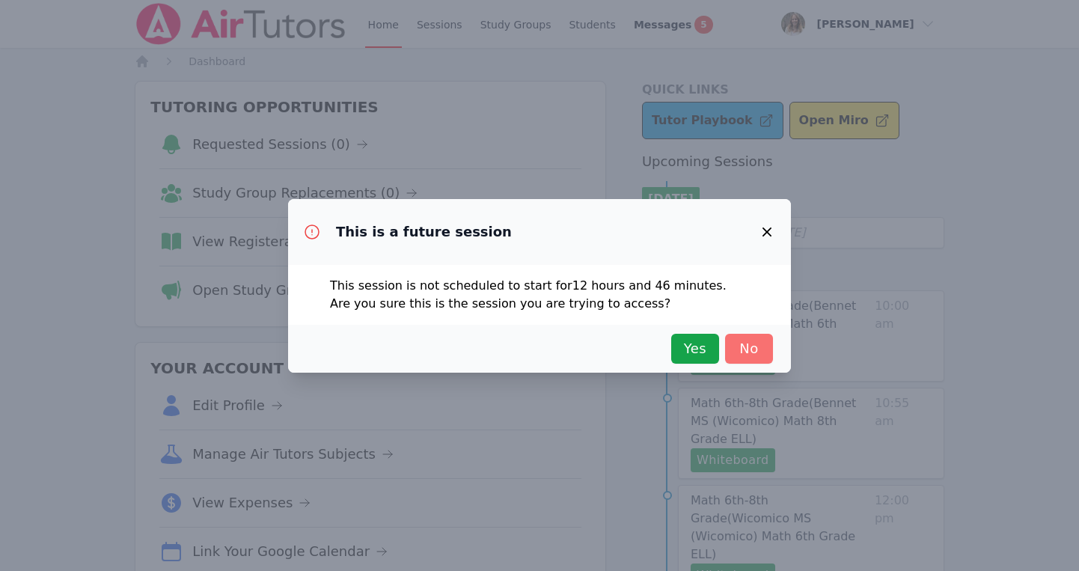
click at [751, 340] on span "No" at bounding box center [748, 348] width 33 height 21
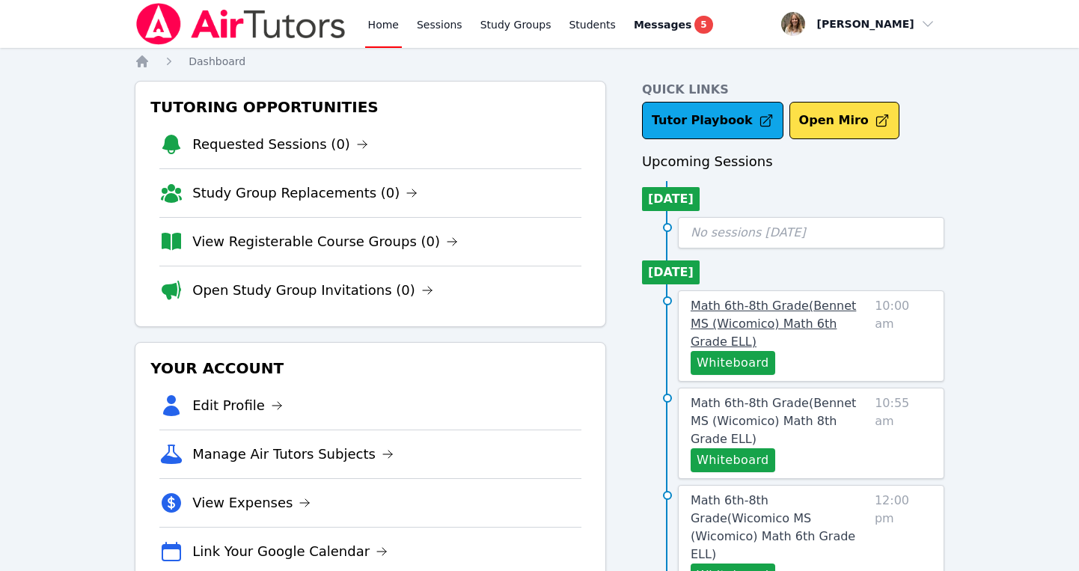
click at [765, 316] on span "Math 6th-8th Grade ( Bennet MS (Wicomico) Math 6th Grade ELL )" at bounding box center [773, 324] width 165 height 50
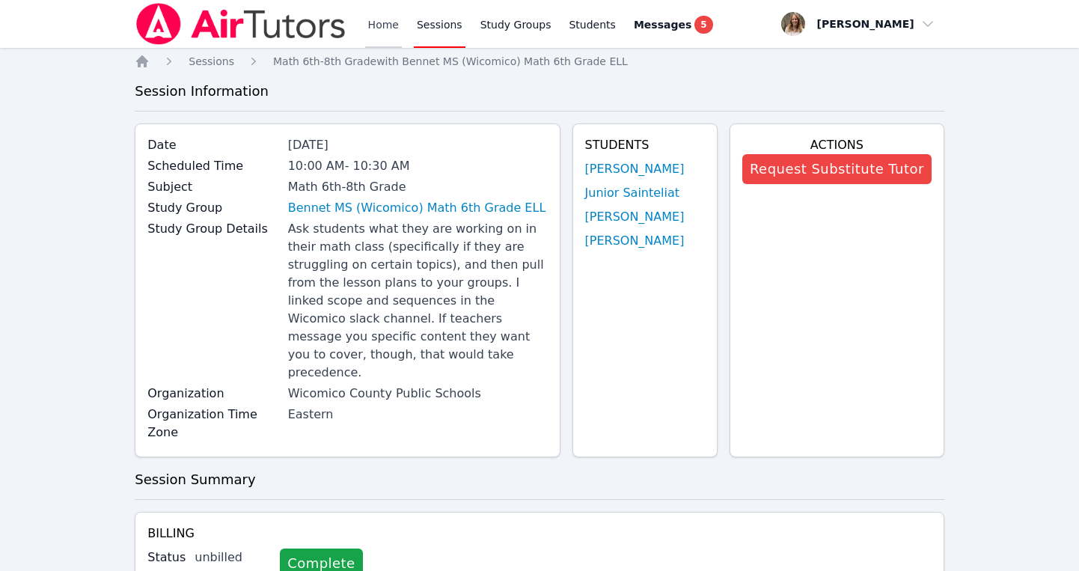
click at [377, 36] on link "Home" at bounding box center [383, 24] width 37 height 48
